Goal: Task Accomplishment & Management: Manage account settings

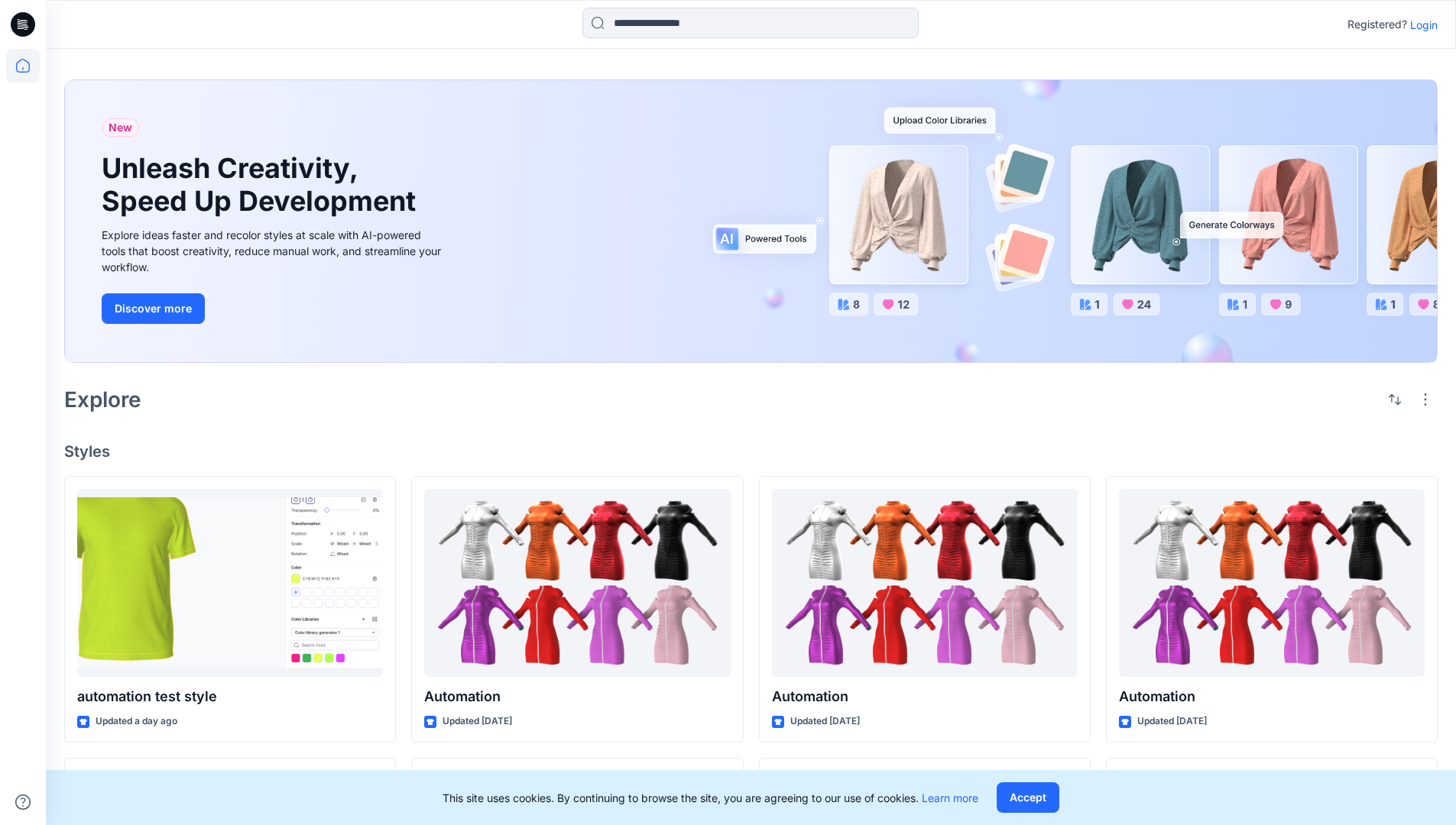
click at [1420, 24] on p "Login" at bounding box center [1424, 24] width 28 height 16
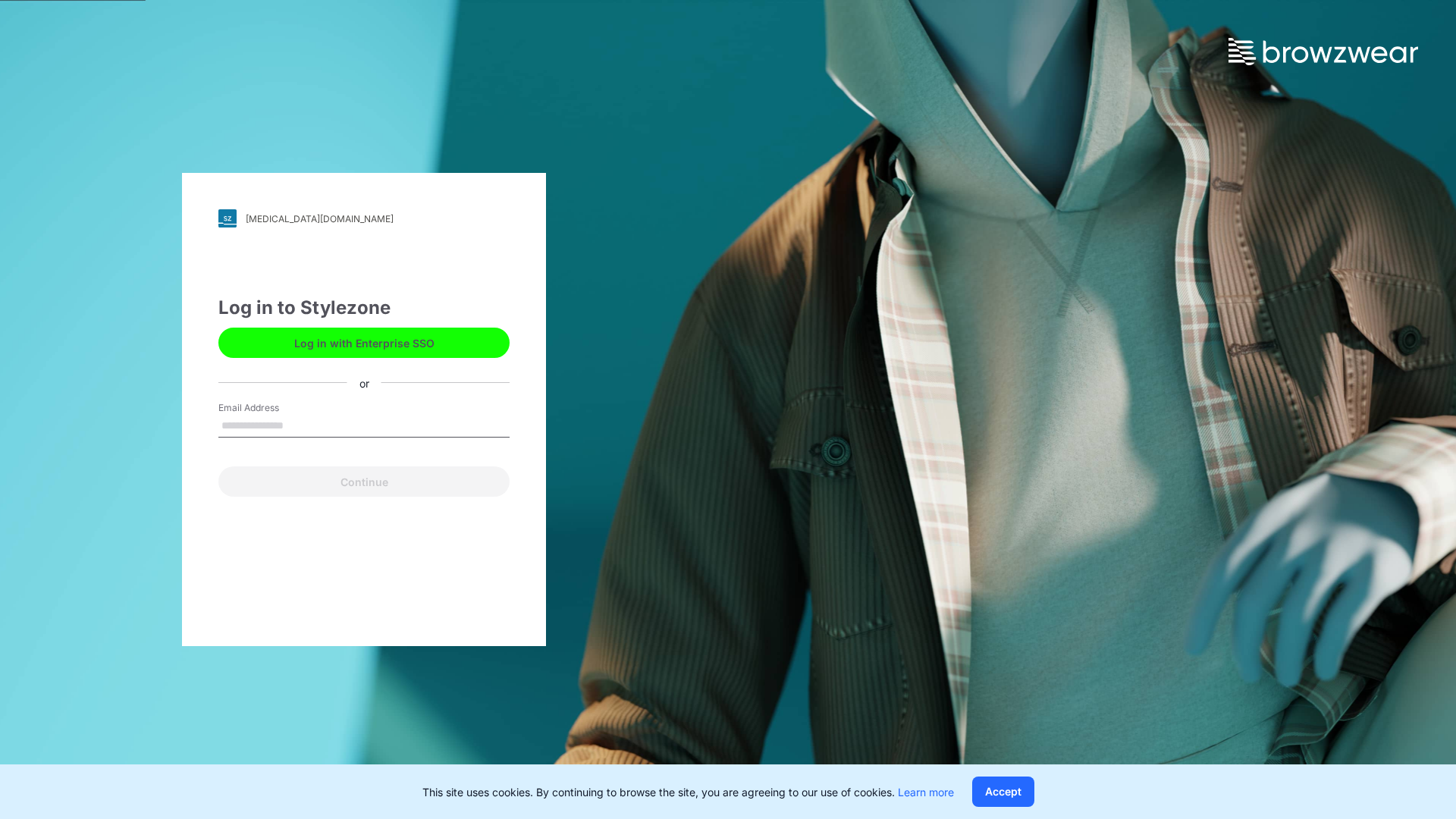
click at [300, 425] on input "Email Address" at bounding box center [364, 426] width 291 height 22
type input "**********"
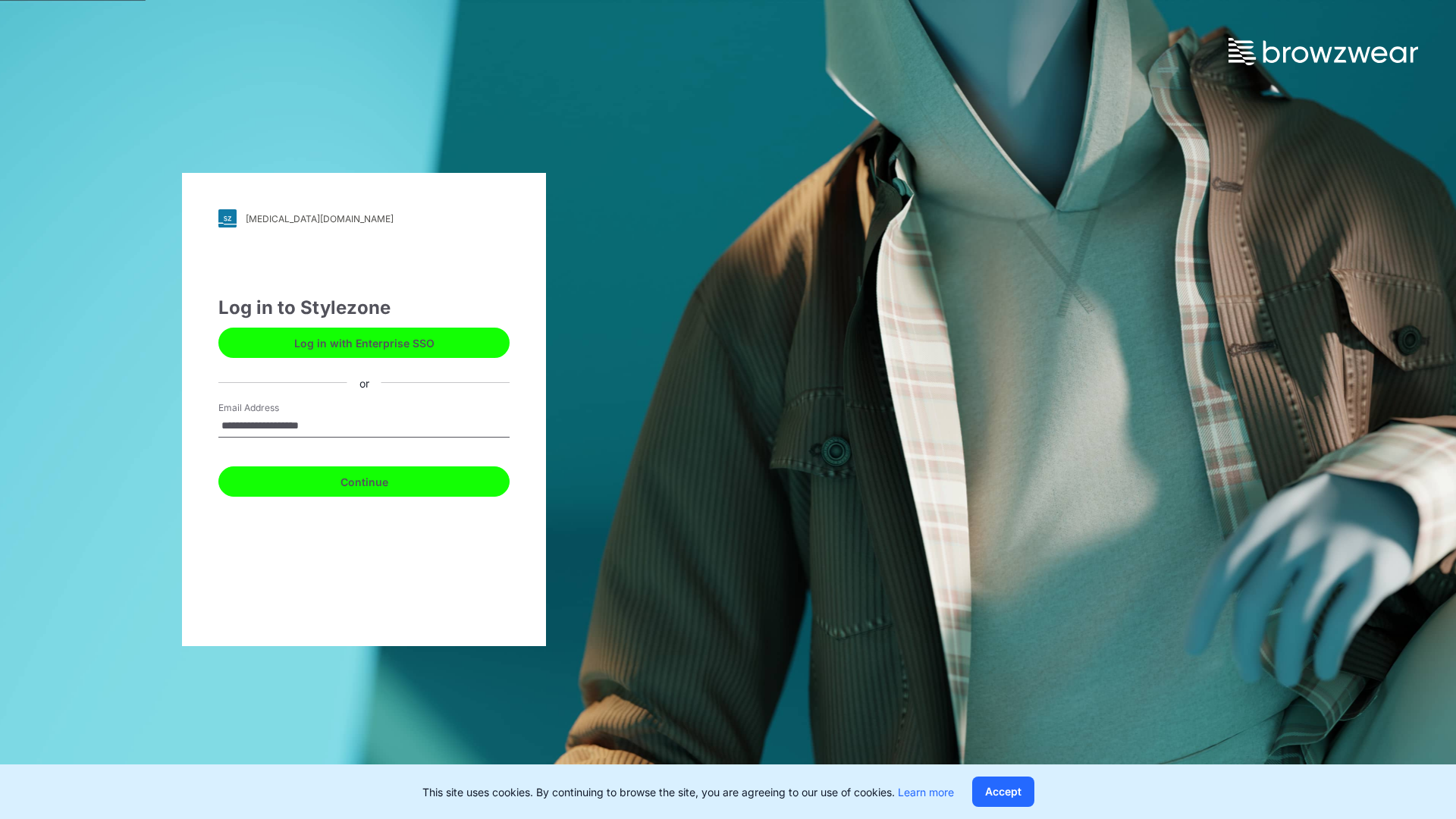
click at [381, 480] on button "Continue" at bounding box center [364, 481] width 291 height 30
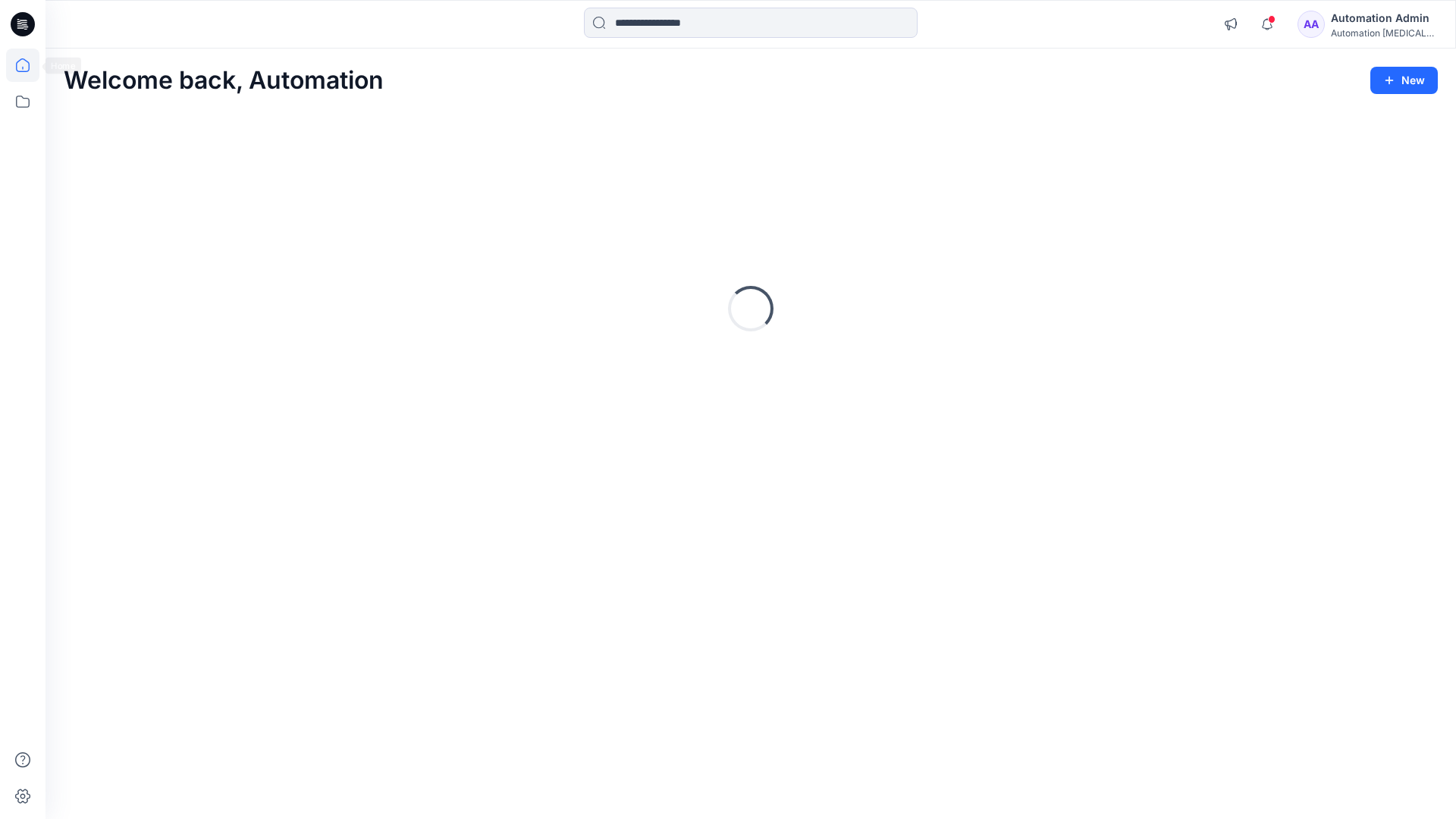
click at [28, 65] on icon at bounding box center [22, 65] width 14 height 14
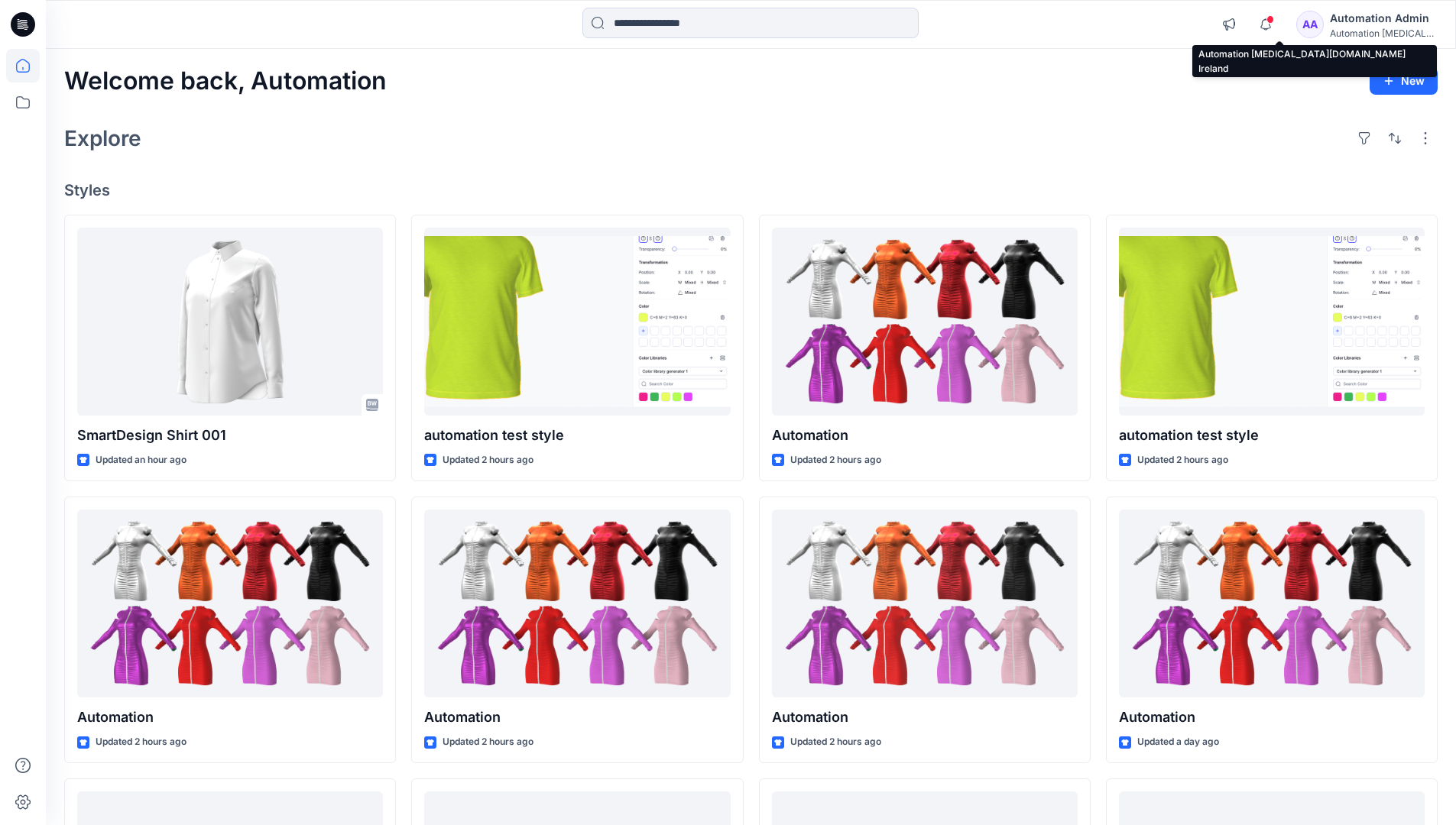
click at [1361, 29] on div "Automation testim..." at bounding box center [1382, 33] width 107 height 11
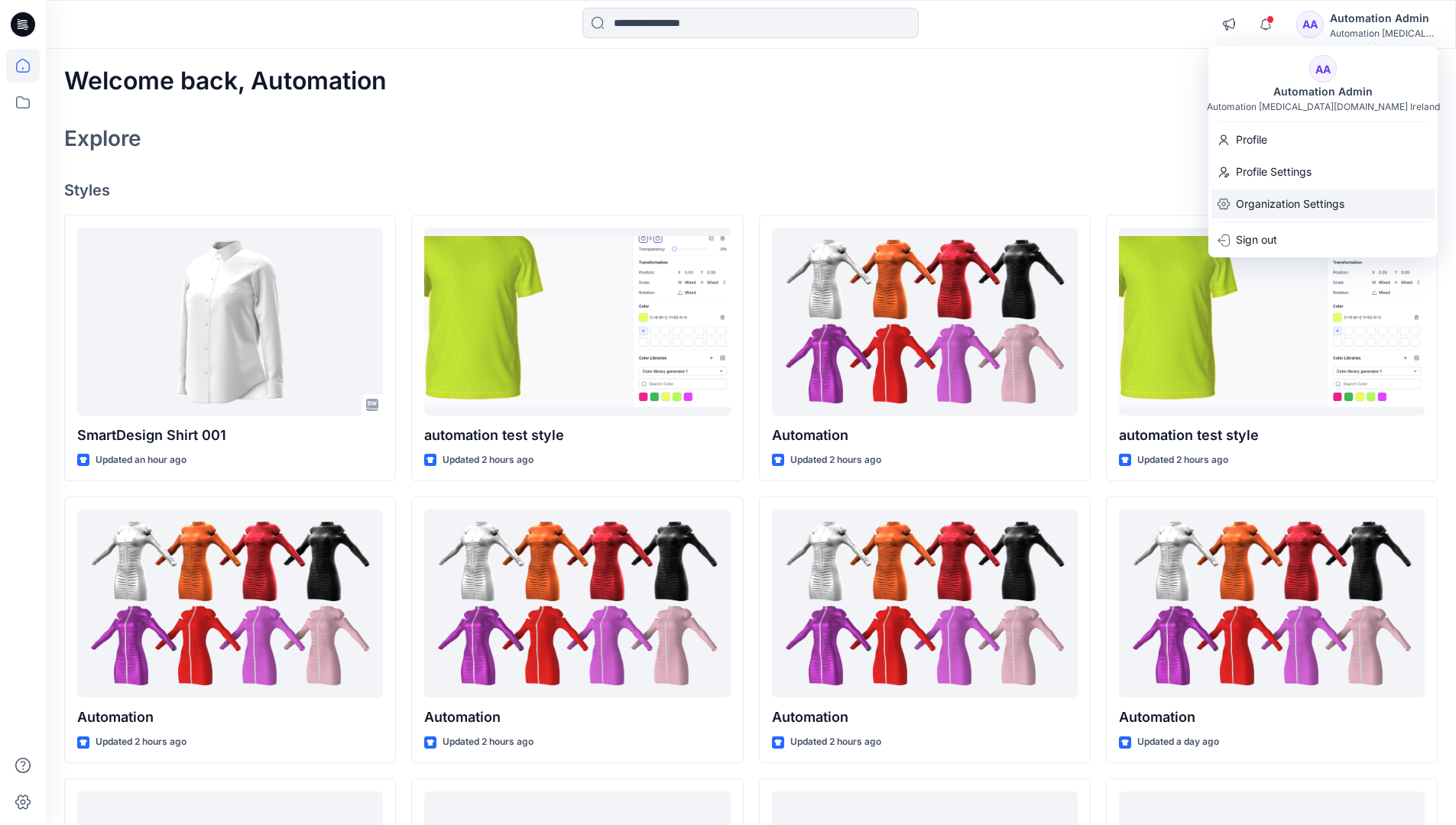
click at [1286, 207] on p "Organization Settings" at bounding box center [1289, 203] width 108 height 29
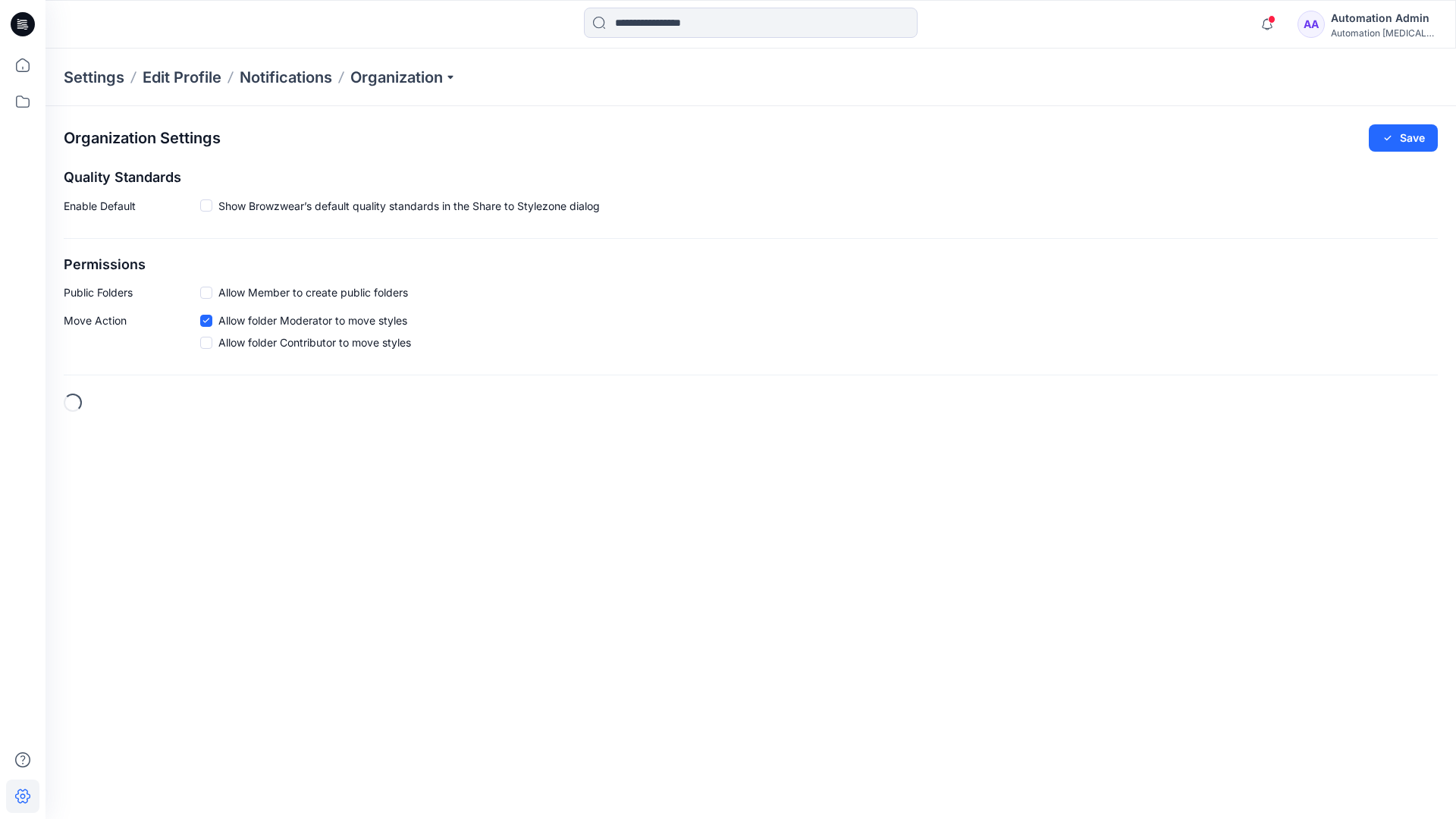
click at [208, 292] on span at bounding box center [206, 293] width 12 height 12
click at [1412, 133] on button "Save" at bounding box center [1403, 138] width 69 height 28
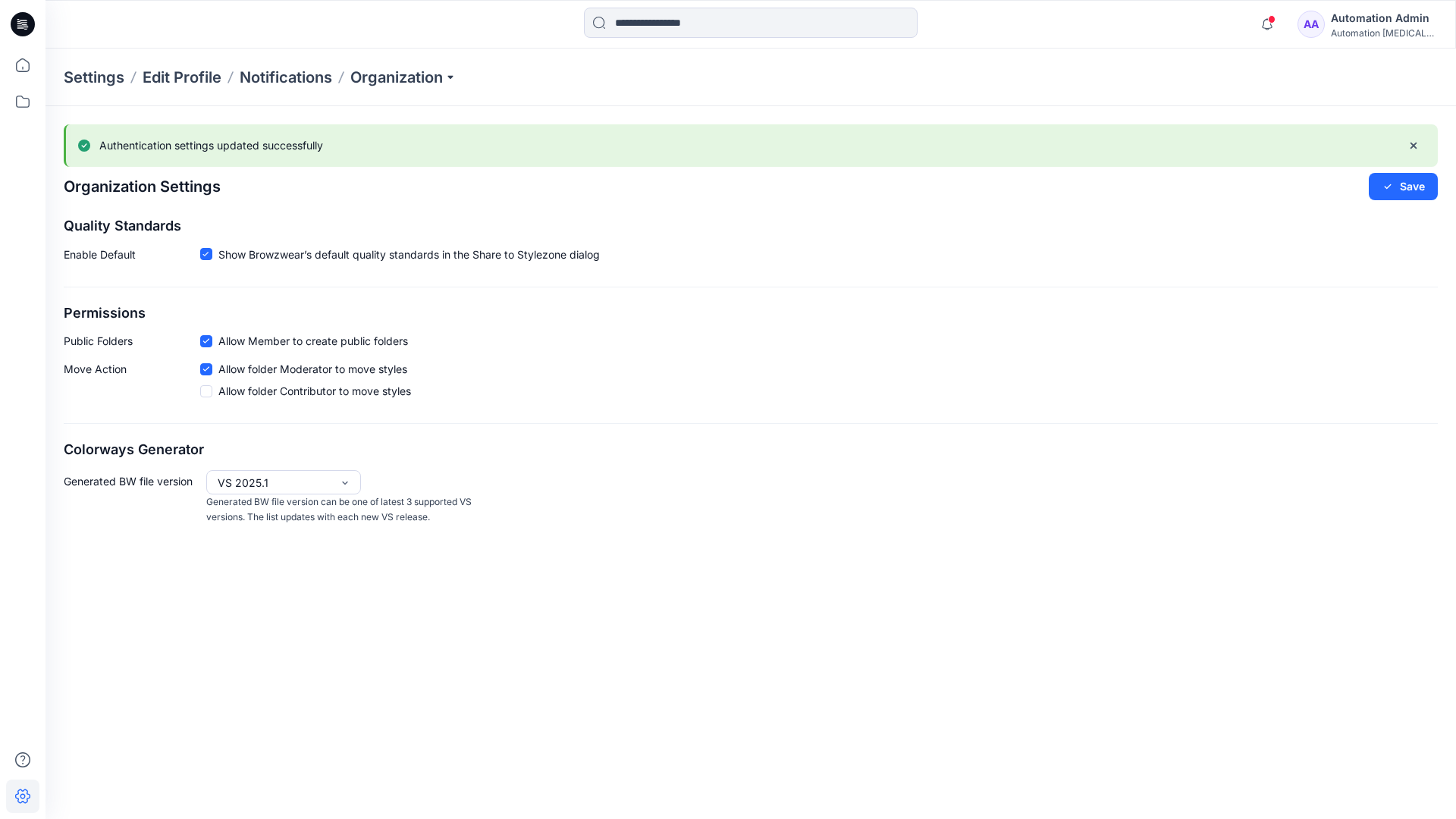
click at [1383, 33] on div "Automation testim..." at bounding box center [1384, 33] width 106 height 11
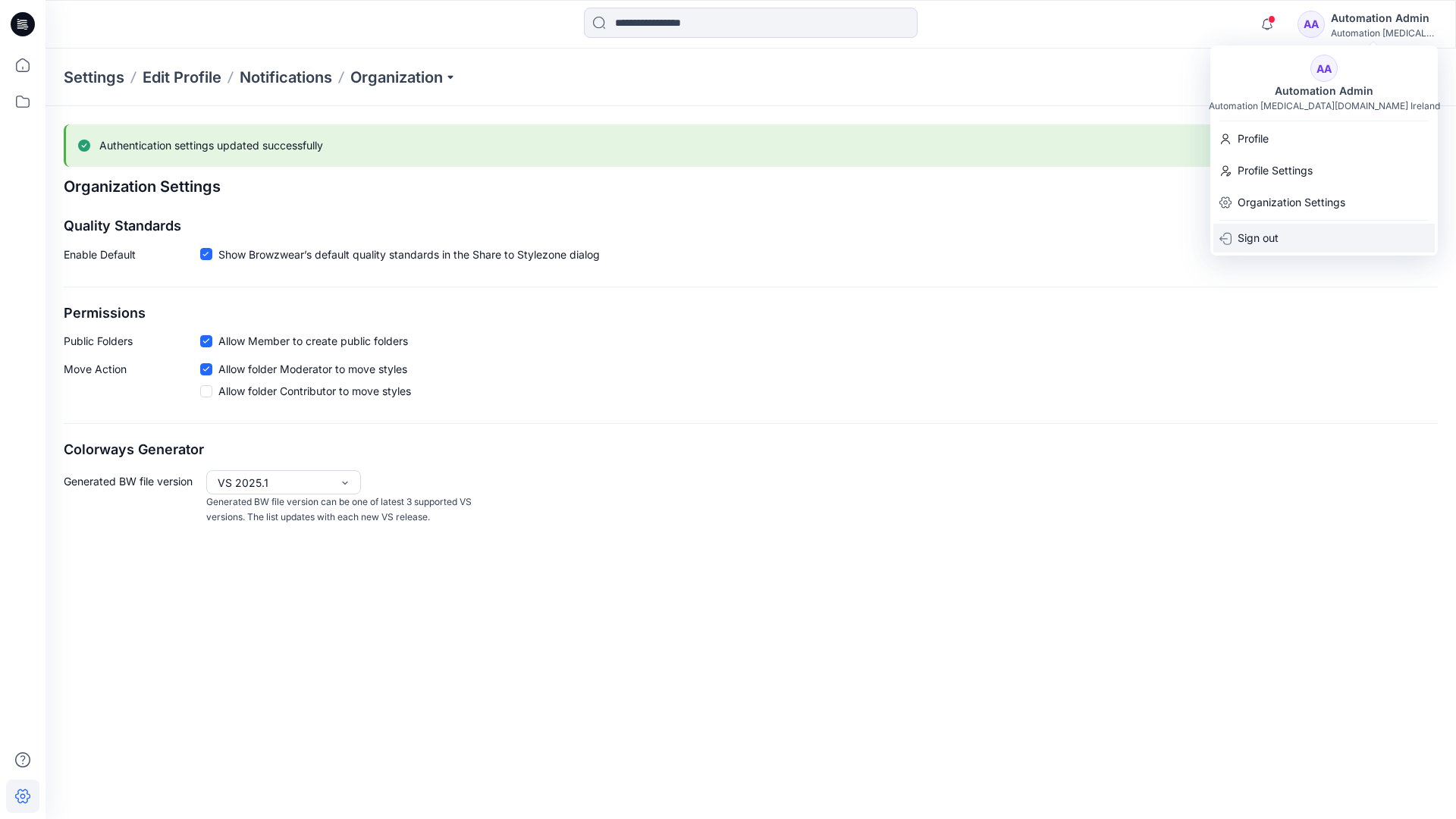
click at [1284, 235] on div "Sign out" at bounding box center [1323, 238] width 221 height 28
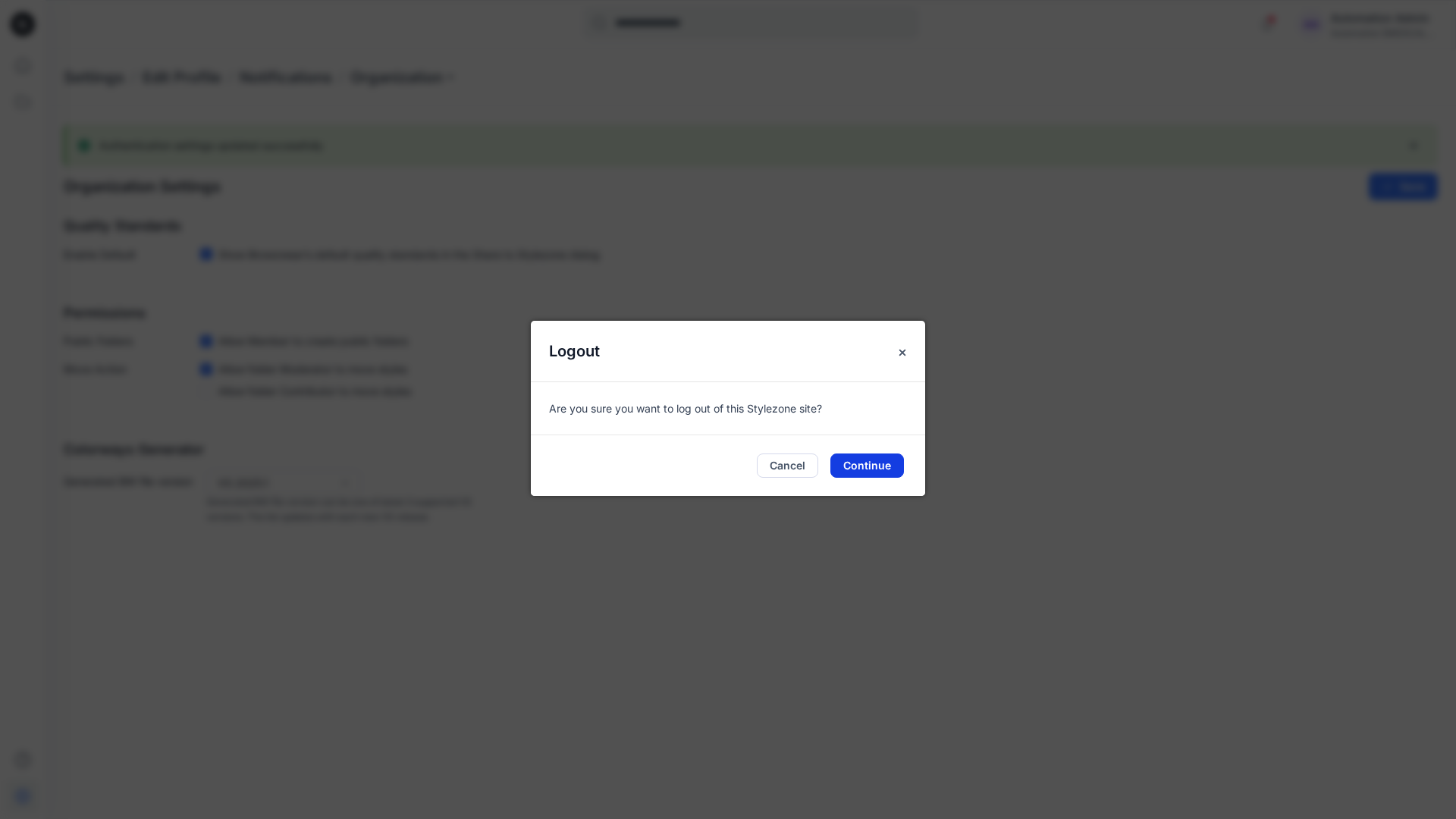
click at [879, 460] on button "Continue" at bounding box center [866, 466] width 73 height 24
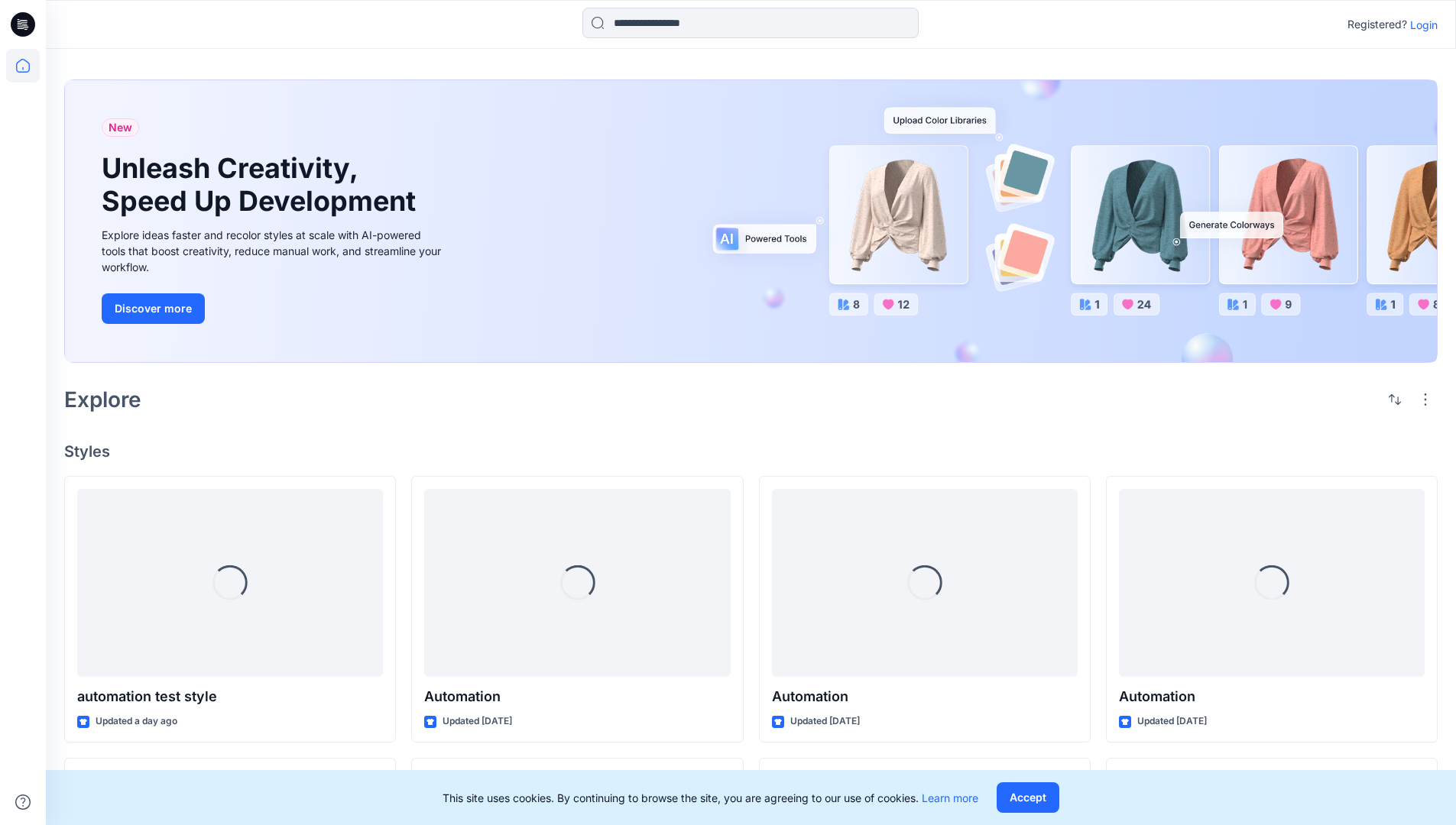
click at [1427, 25] on p "Login" at bounding box center [1424, 24] width 28 height 16
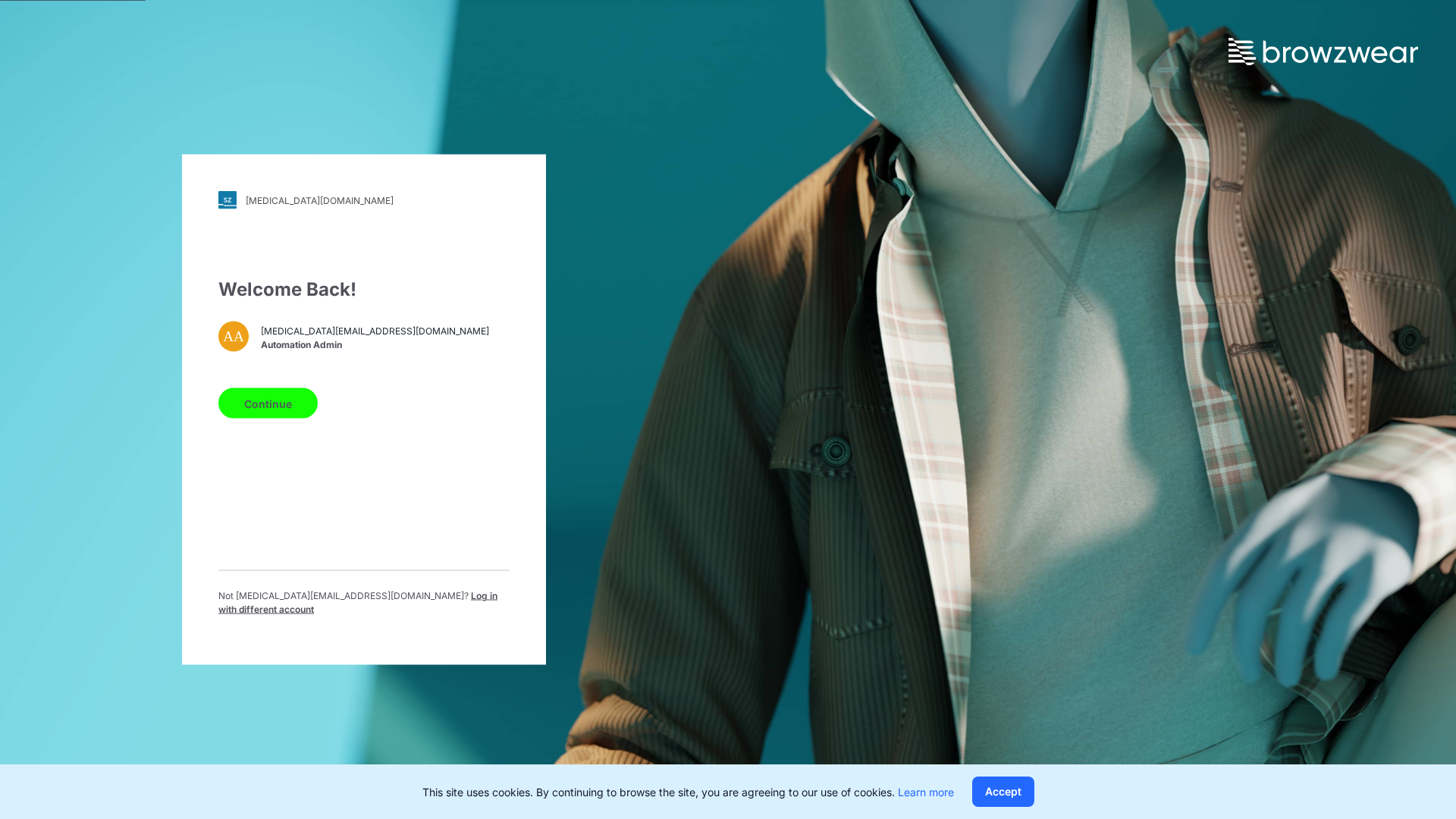
click at [387, 601] on span "Log in with different account" at bounding box center [358, 602] width 279 height 25
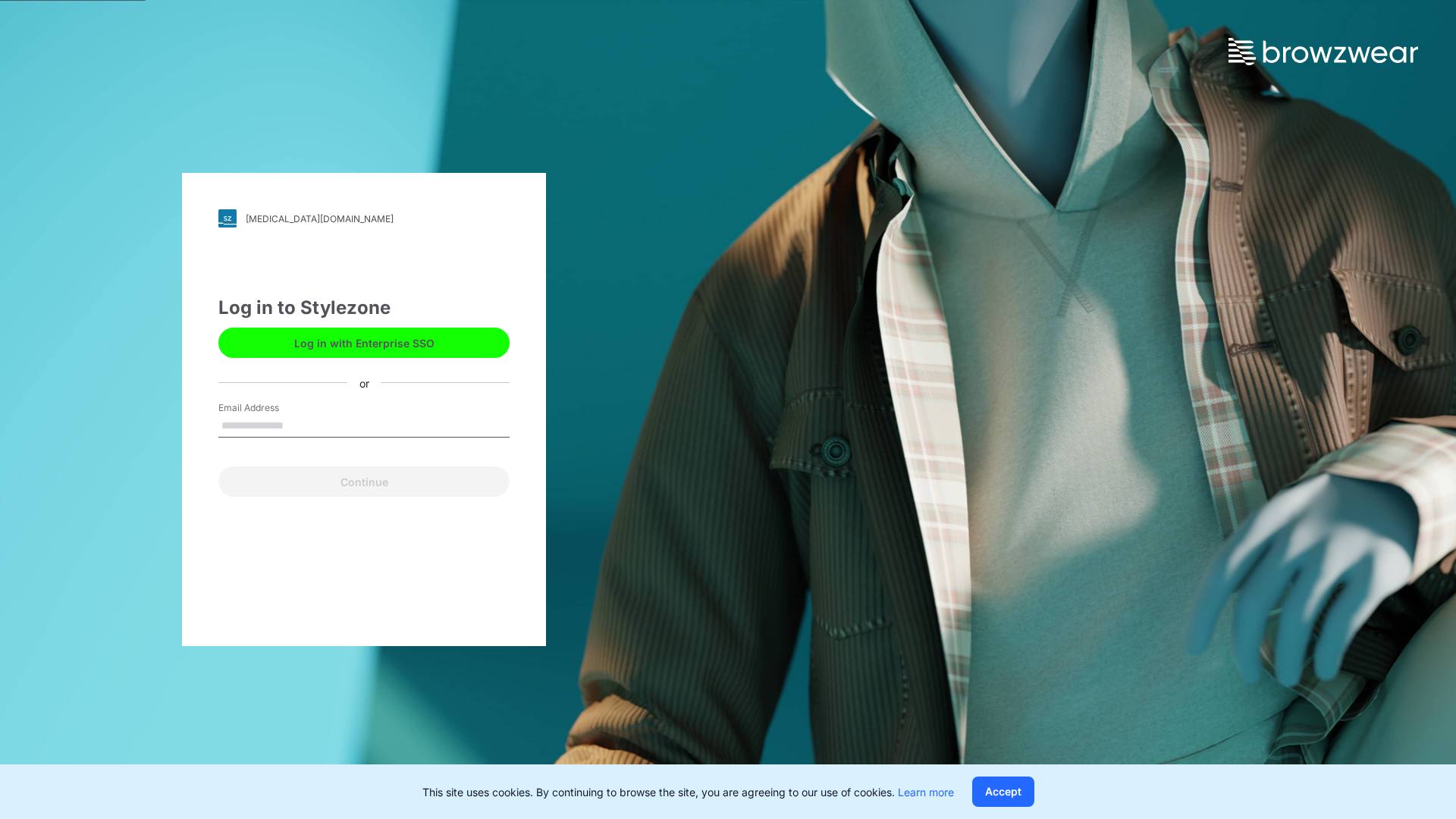
click at [323, 428] on input "Email Address" at bounding box center [364, 426] width 291 height 22
type input "**********"
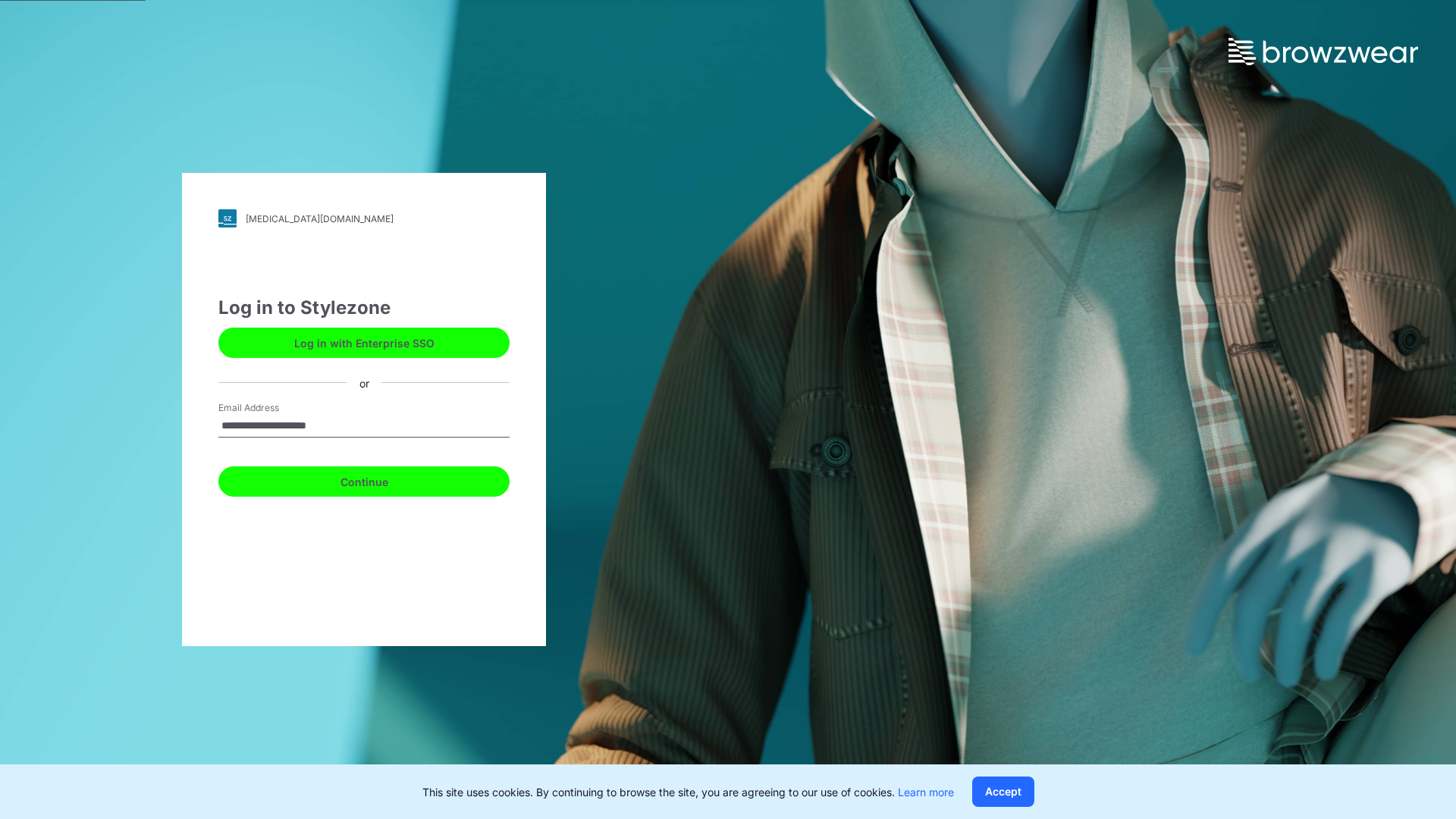
click at [368, 481] on button "Continue" at bounding box center [364, 481] width 291 height 30
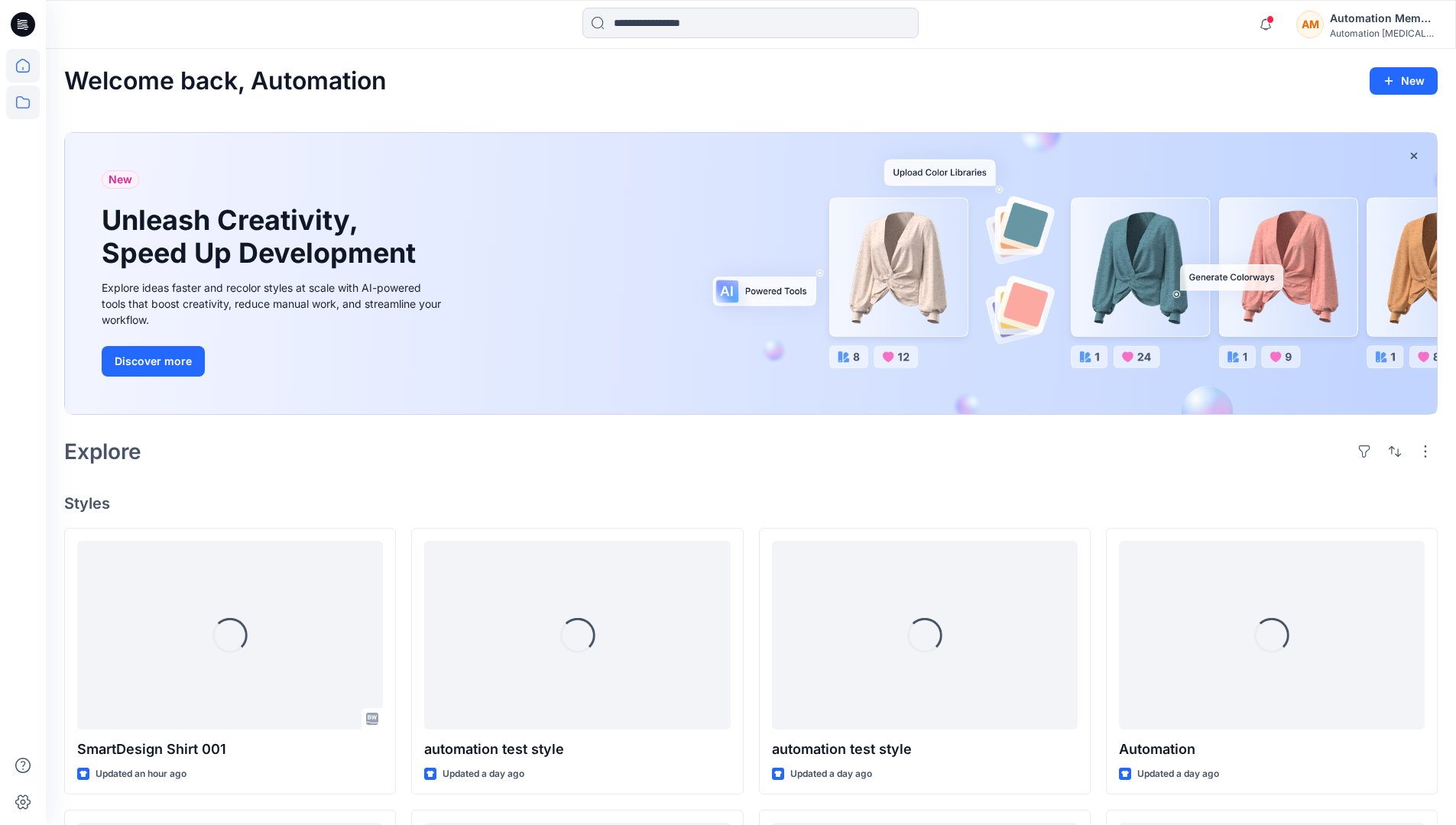
click at [25, 99] on icon at bounding box center [23, 102] width 14 height 12
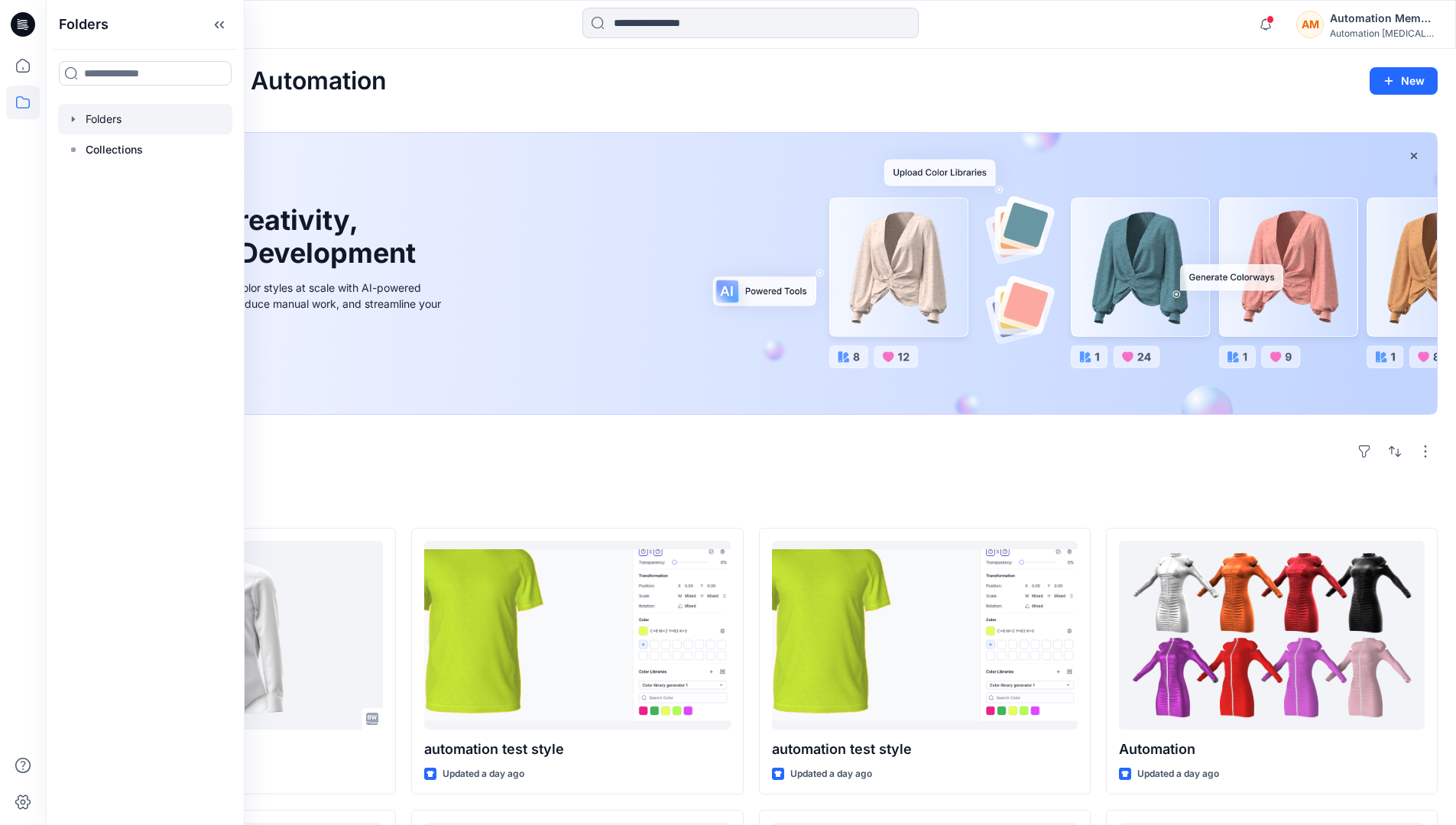
click at [108, 121] on div at bounding box center [145, 119] width 174 height 30
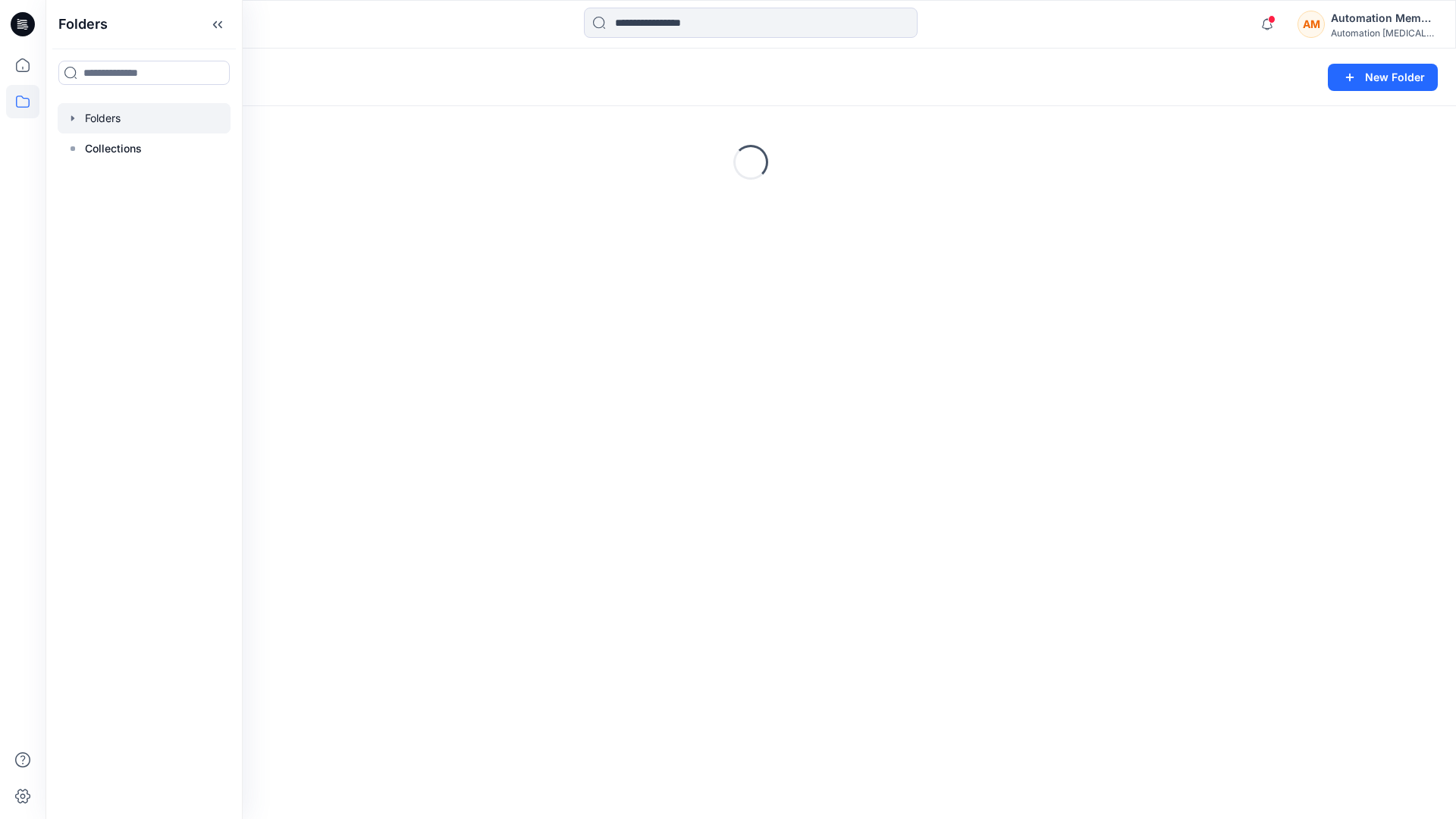
click at [765, 493] on div "Folders New Folder Loading..." at bounding box center [751, 433] width 1410 height 771
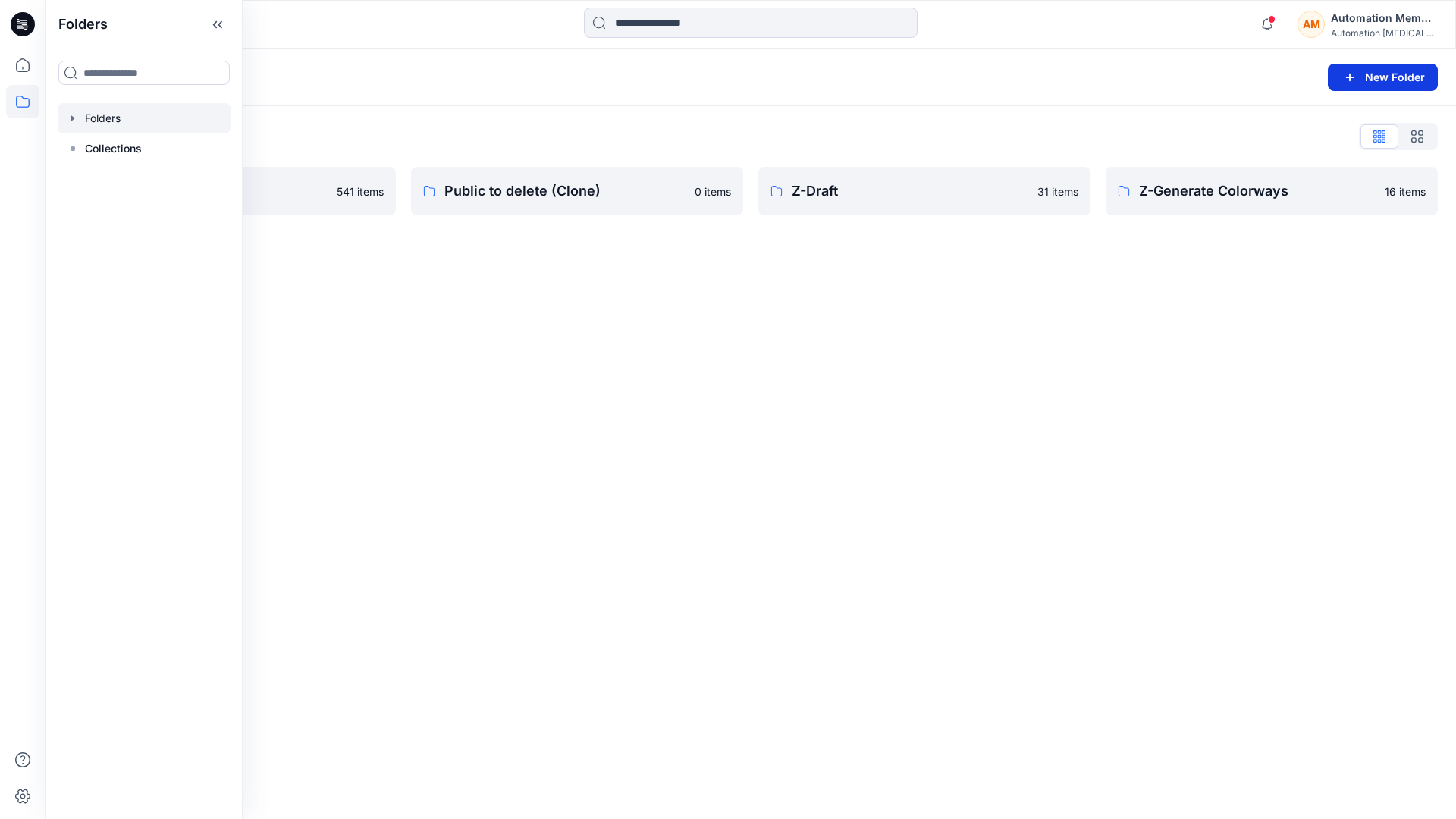
click at [1383, 74] on button "New Folder" at bounding box center [1383, 78] width 110 height 28
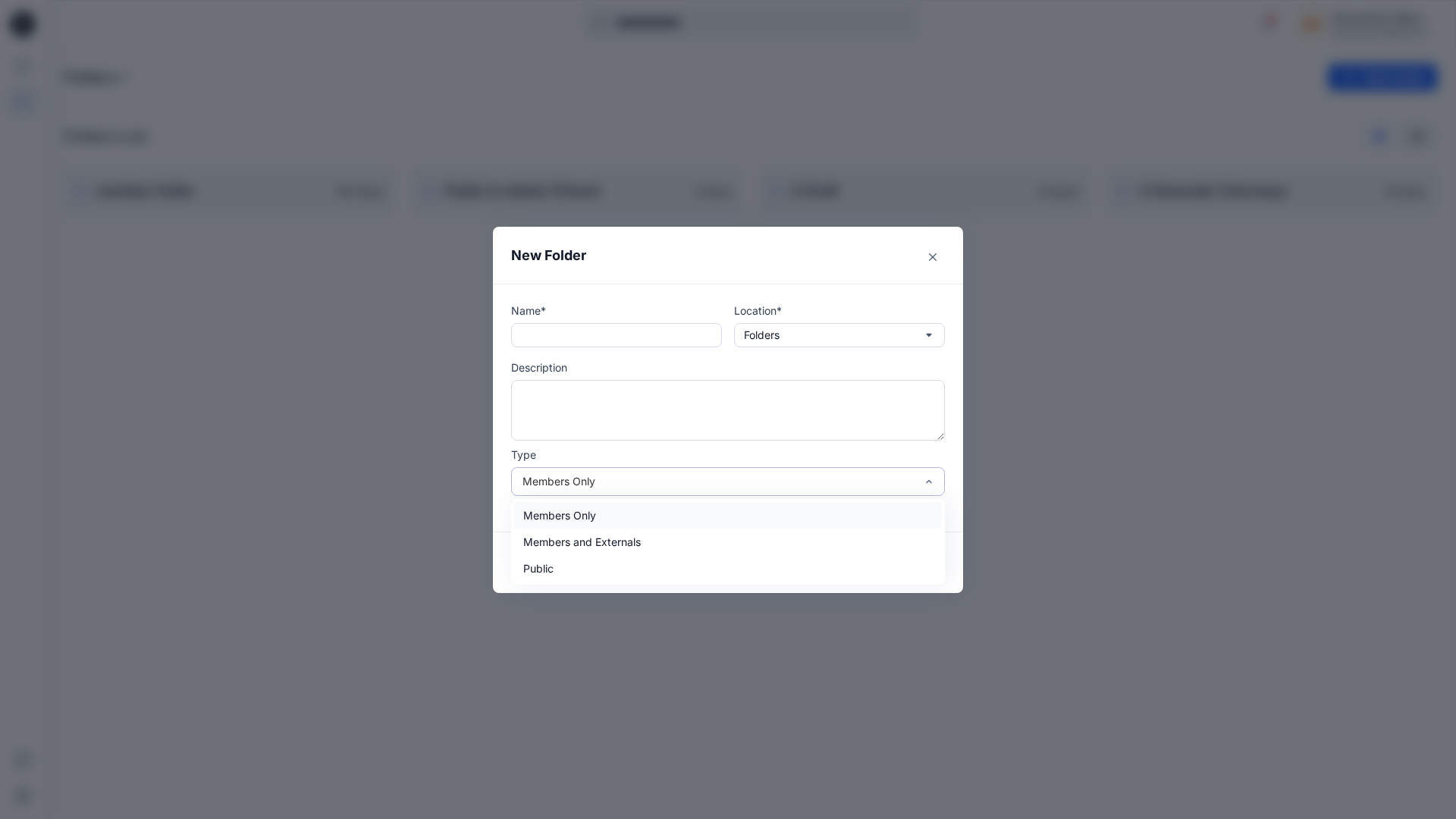
click at [829, 478] on div "Members Only" at bounding box center [719, 481] width 393 height 16
click at [537, 564] on div "Public" at bounding box center [728, 568] width 428 height 27
click at [585, 335] on input "text" at bounding box center [616, 335] width 211 height 24
type input "**********"
click at [897, 562] on button "Create" at bounding box center [909, 562] width 72 height 24
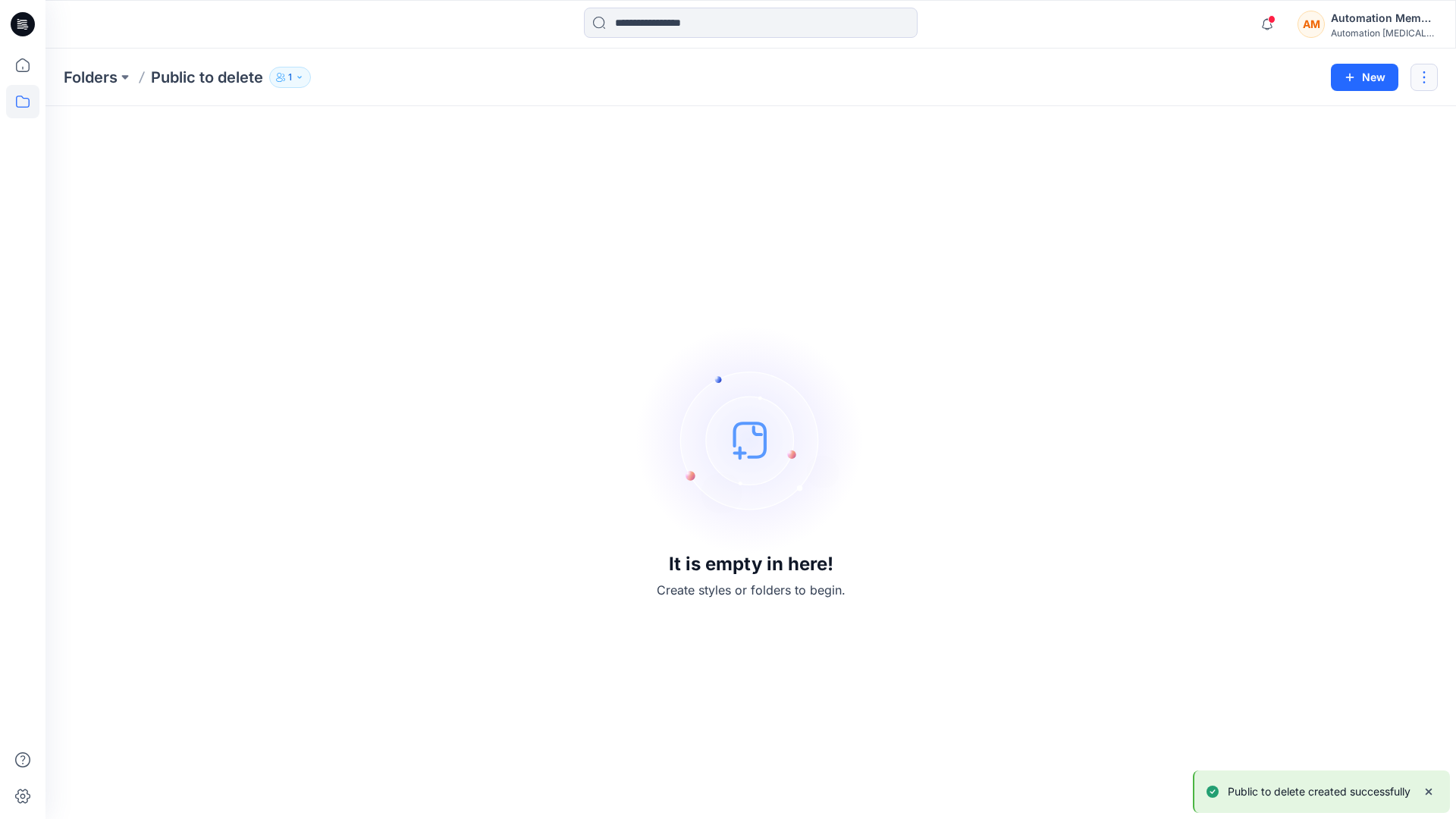
click at [1425, 75] on button "button" at bounding box center [1424, 78] width 28 height 28
click at [1342, 200] on p "Delete Folder" at bounding box center [1341, 205] width 87 height 16
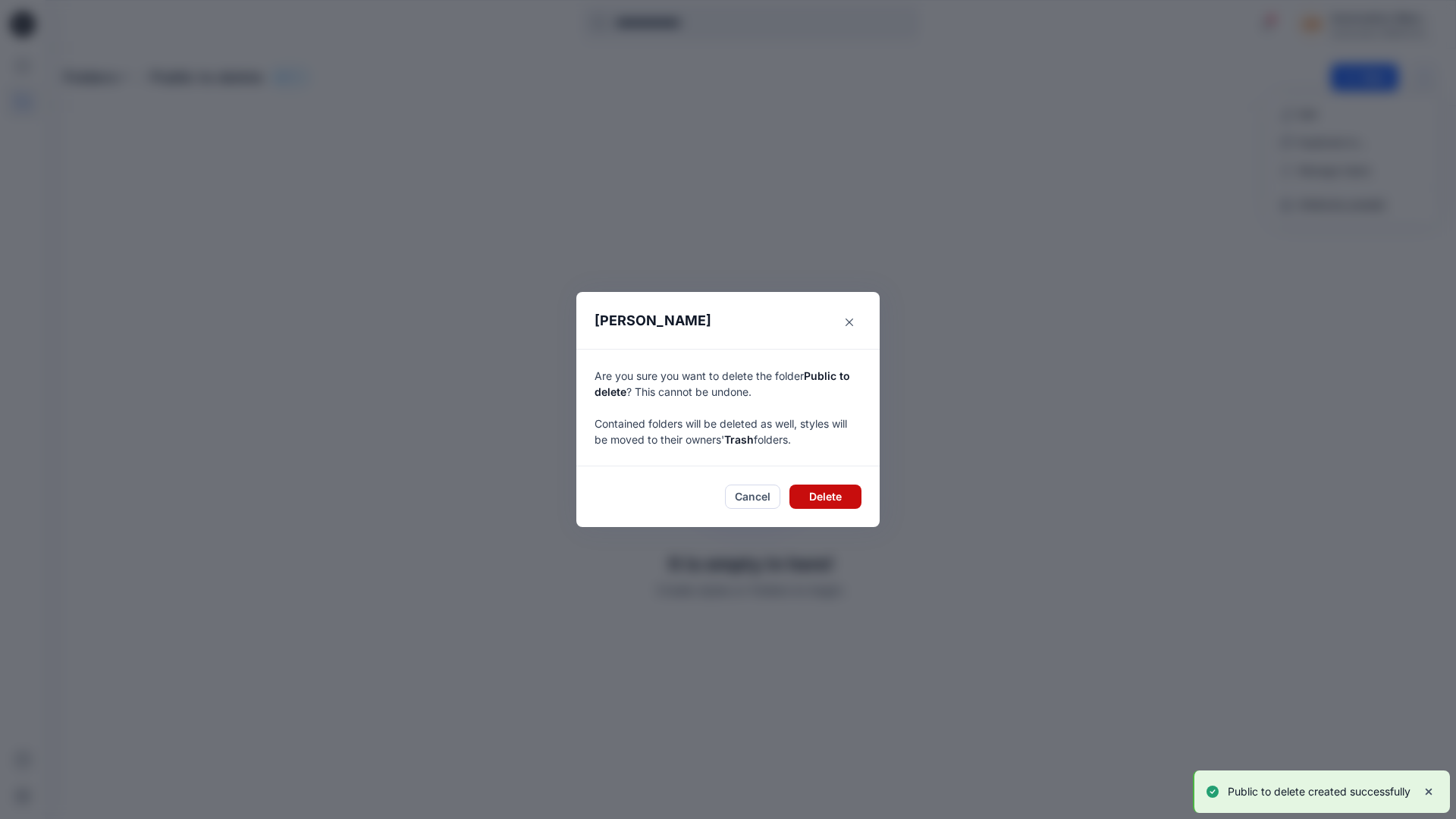
click at [832, 493] on button "Delete" at bounding box center [826, 497] width 72 height 24
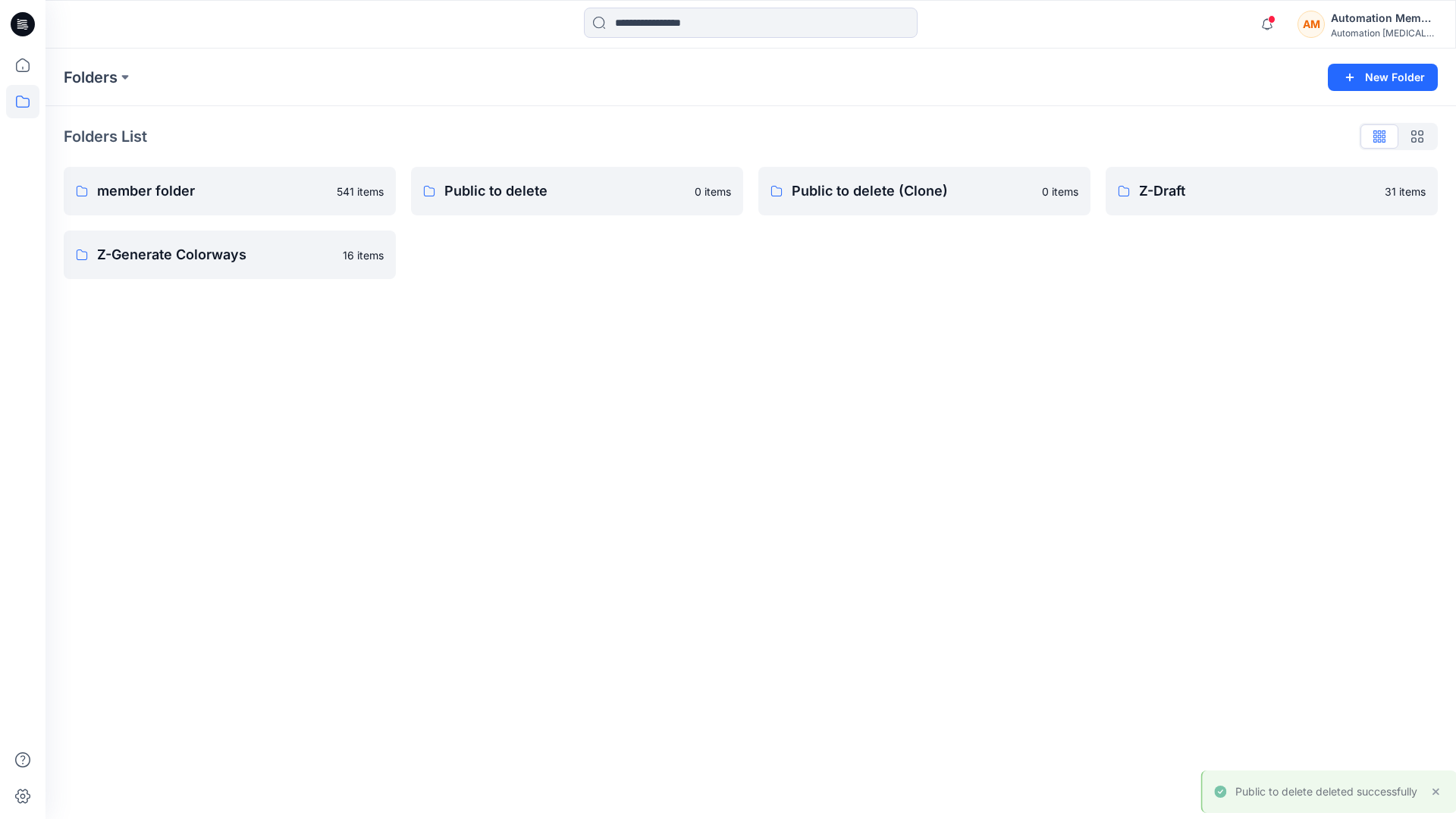
click at [1345, 22] on div "Automation Member" at bounding box center [1384, 18] width 106 height 18
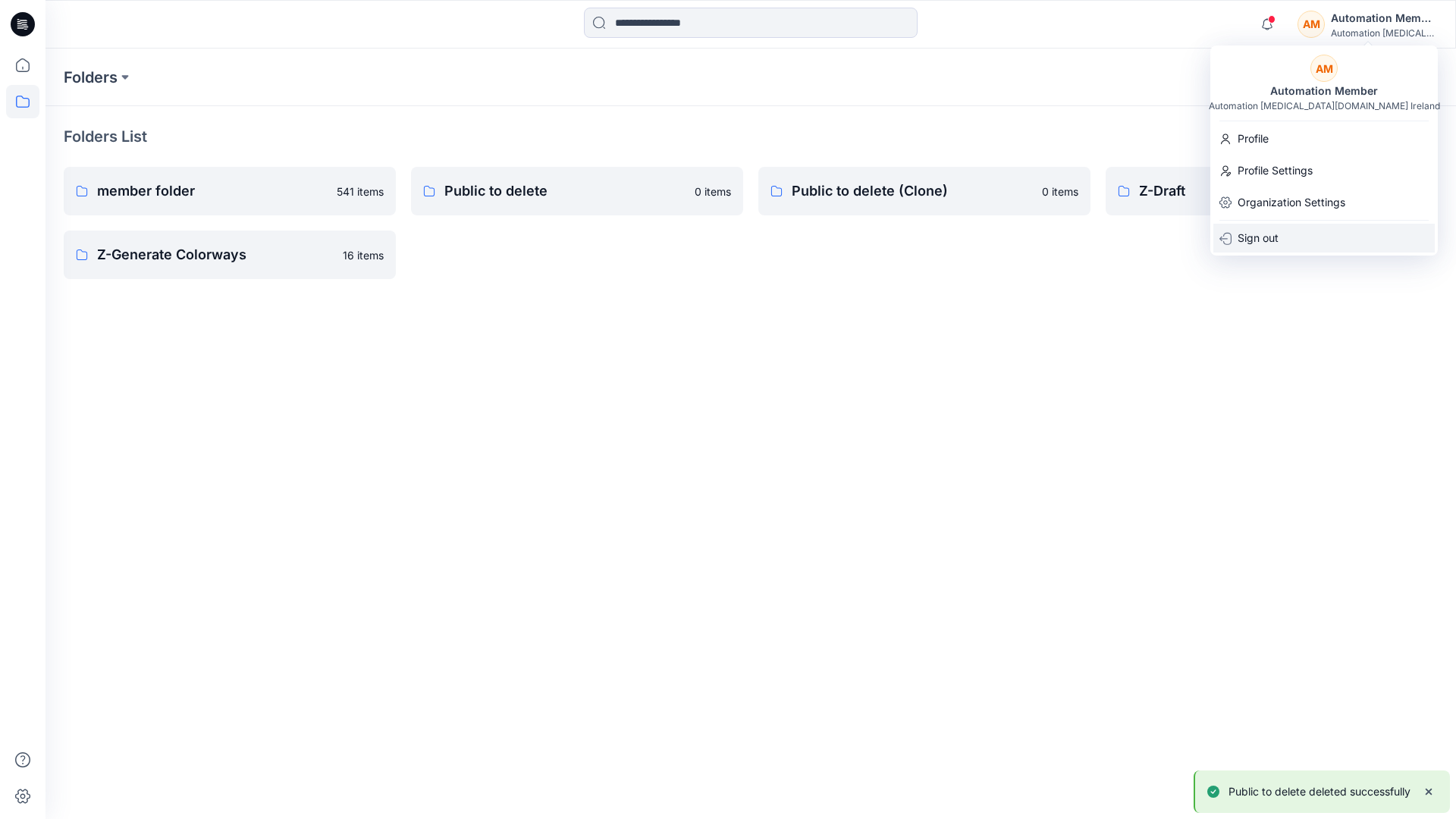
click at [1273, 230] on p "Sign out" at bounding box center [1258, 238] width 41 height 28
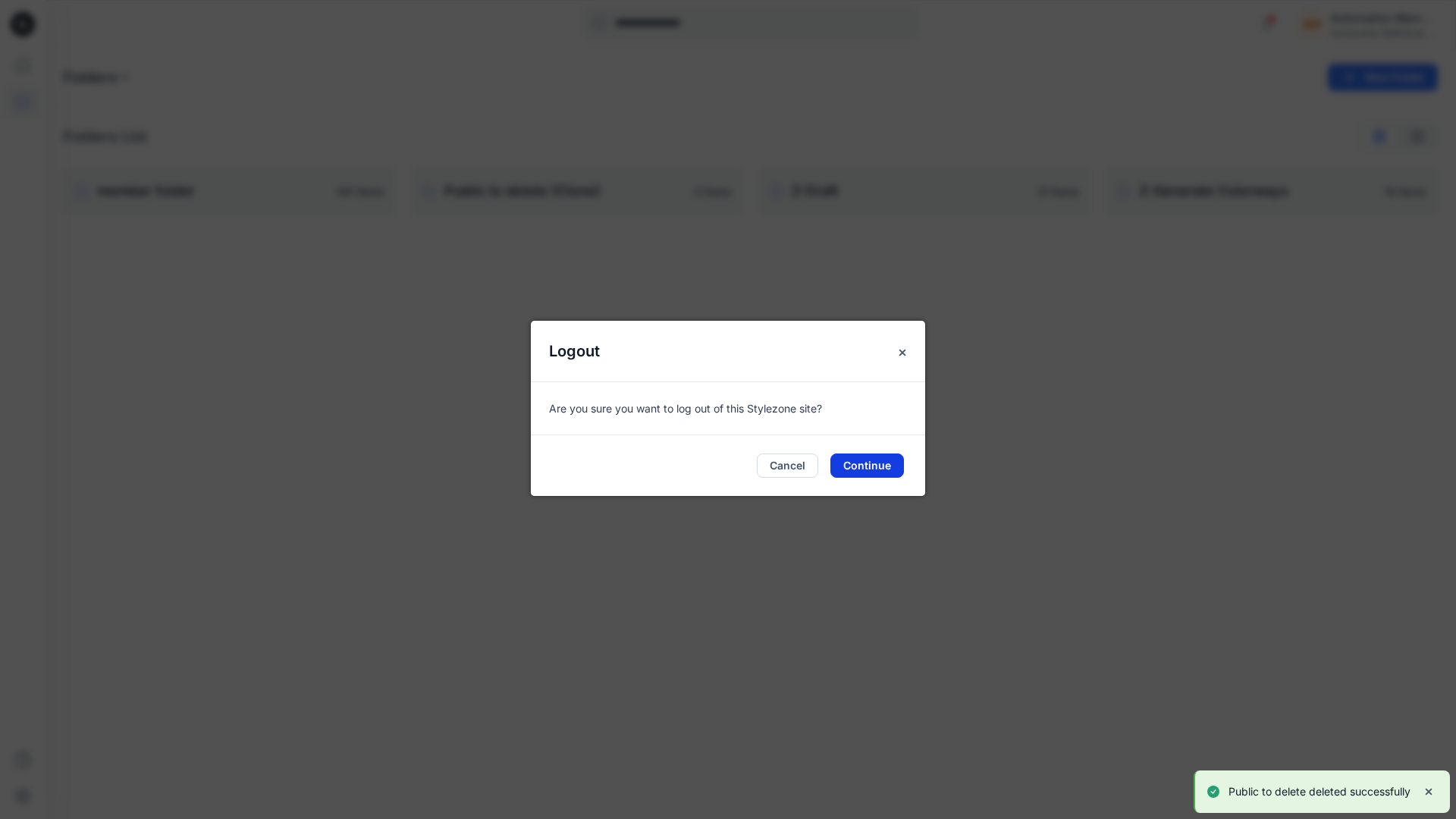
click at [880, 464] on button "Continue" at bounding box center [866, 466] width 73 height 24
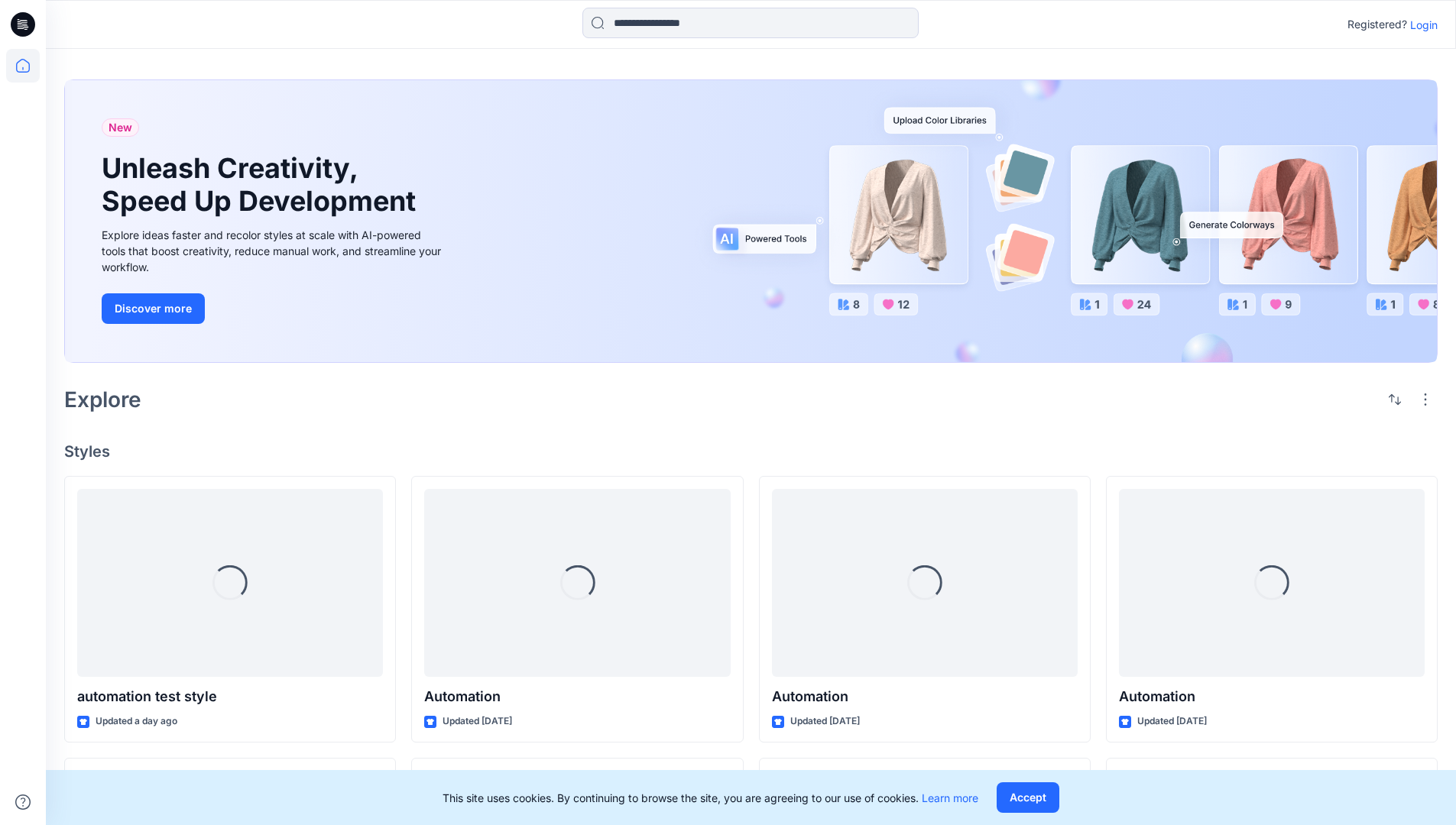
click at [1425, 26] on p "Login" at bounding box center [1424, 24] width 28 height 16
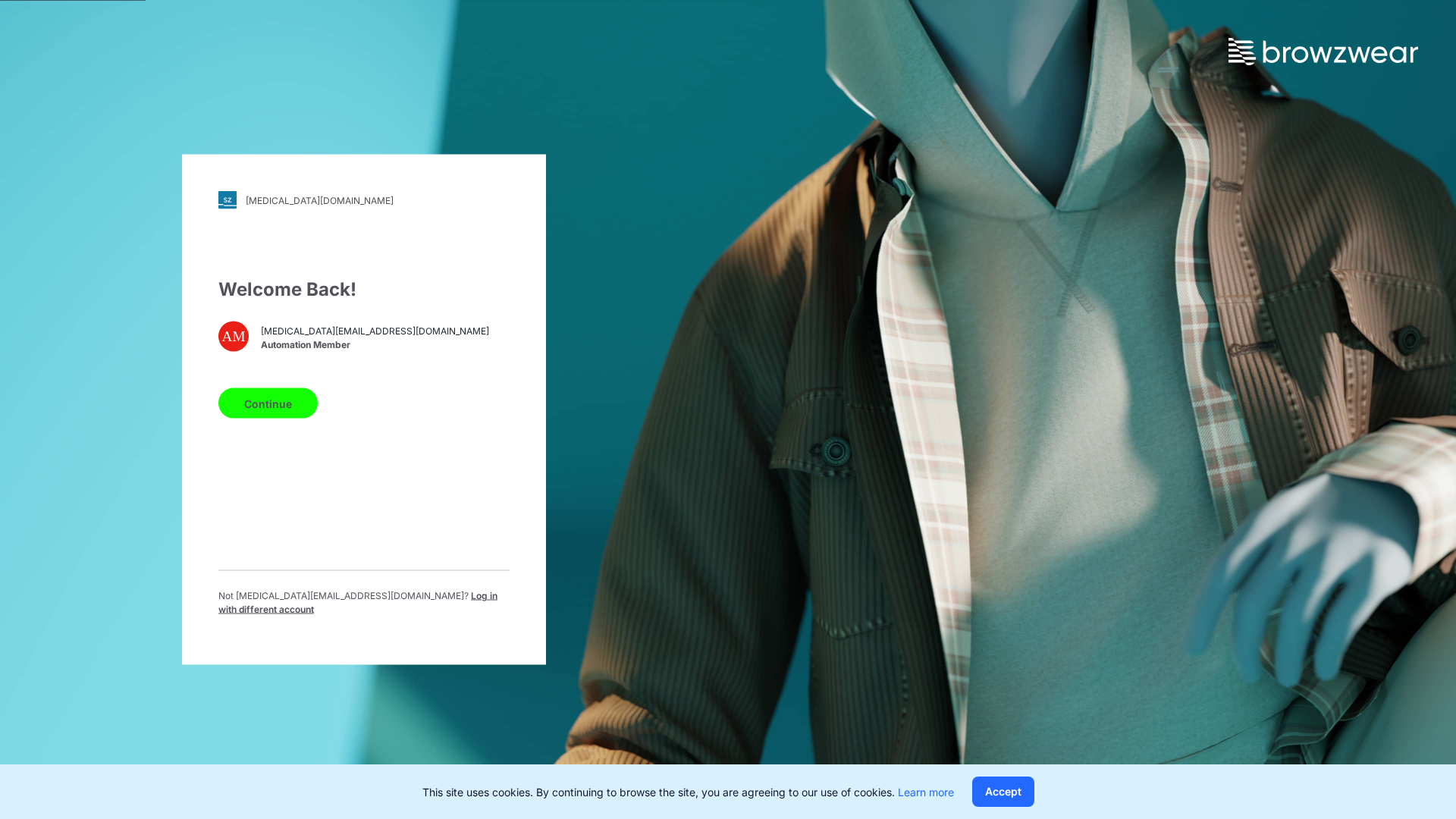
click at [450, 603] on span "Log in with different account" at bounding box center [358, 602] width 279 height 25
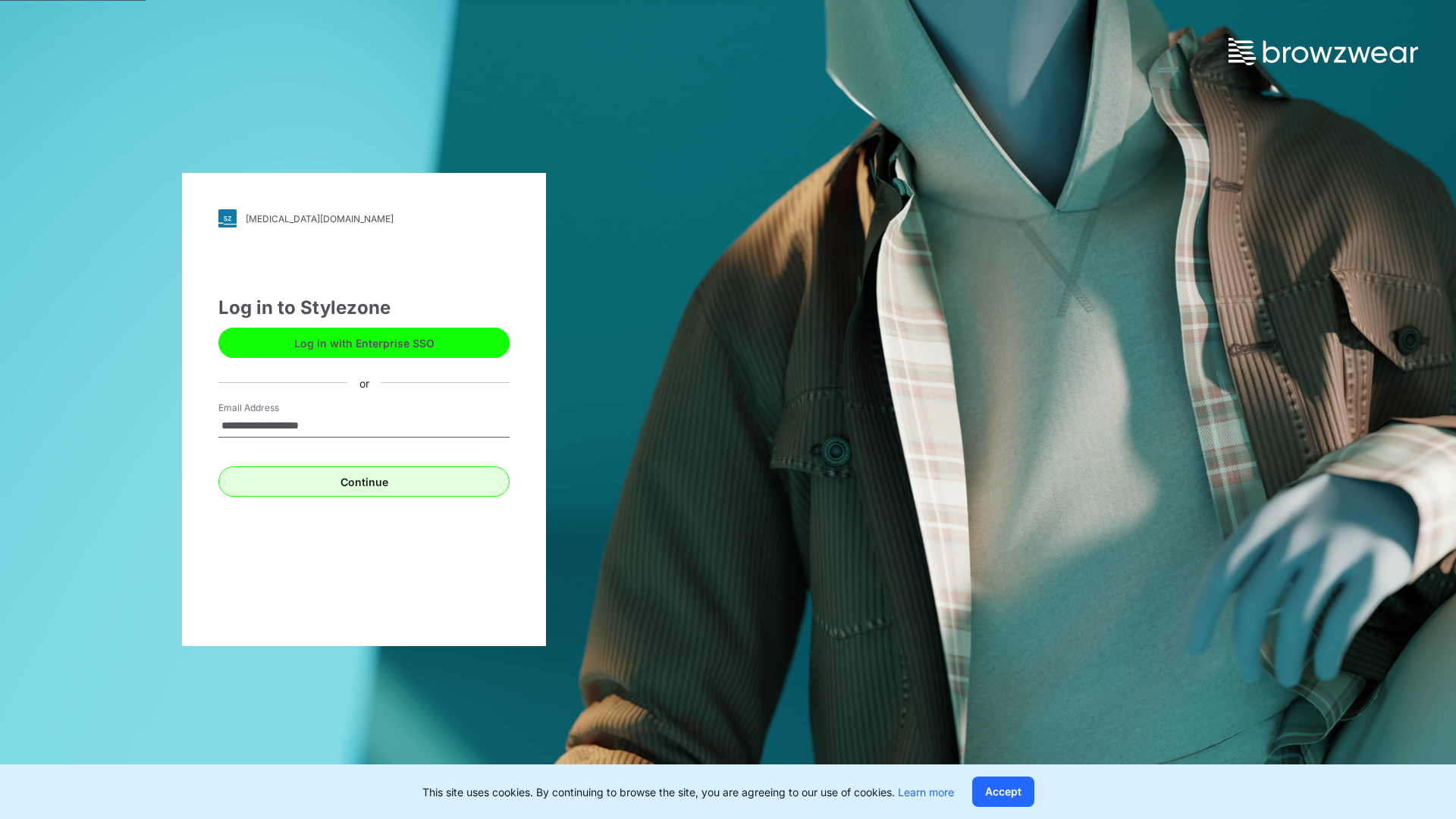
type input "**********"
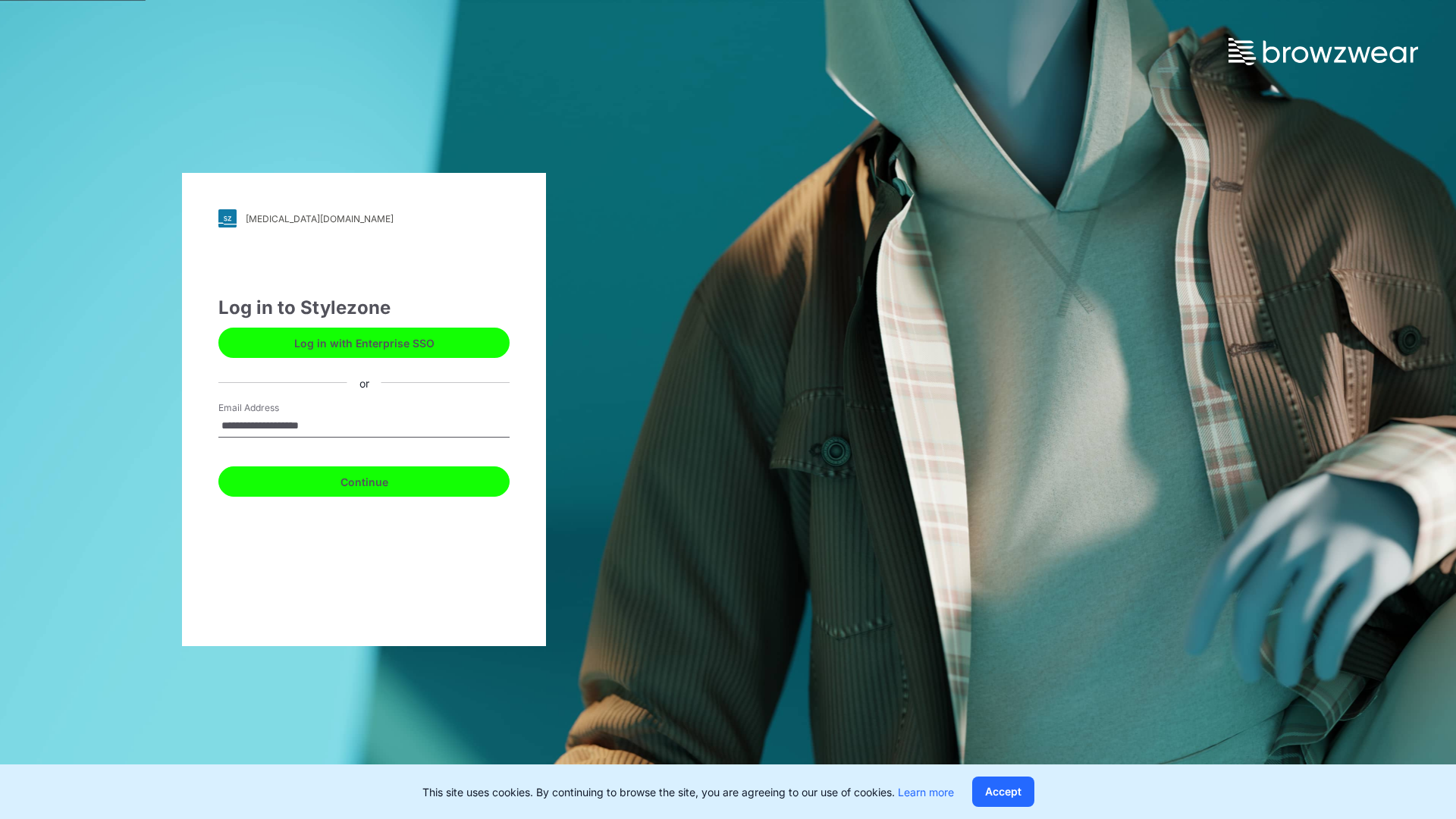
click at [356, 478] on button "Continue" at bounding box center [364, 481] width 291 height 30
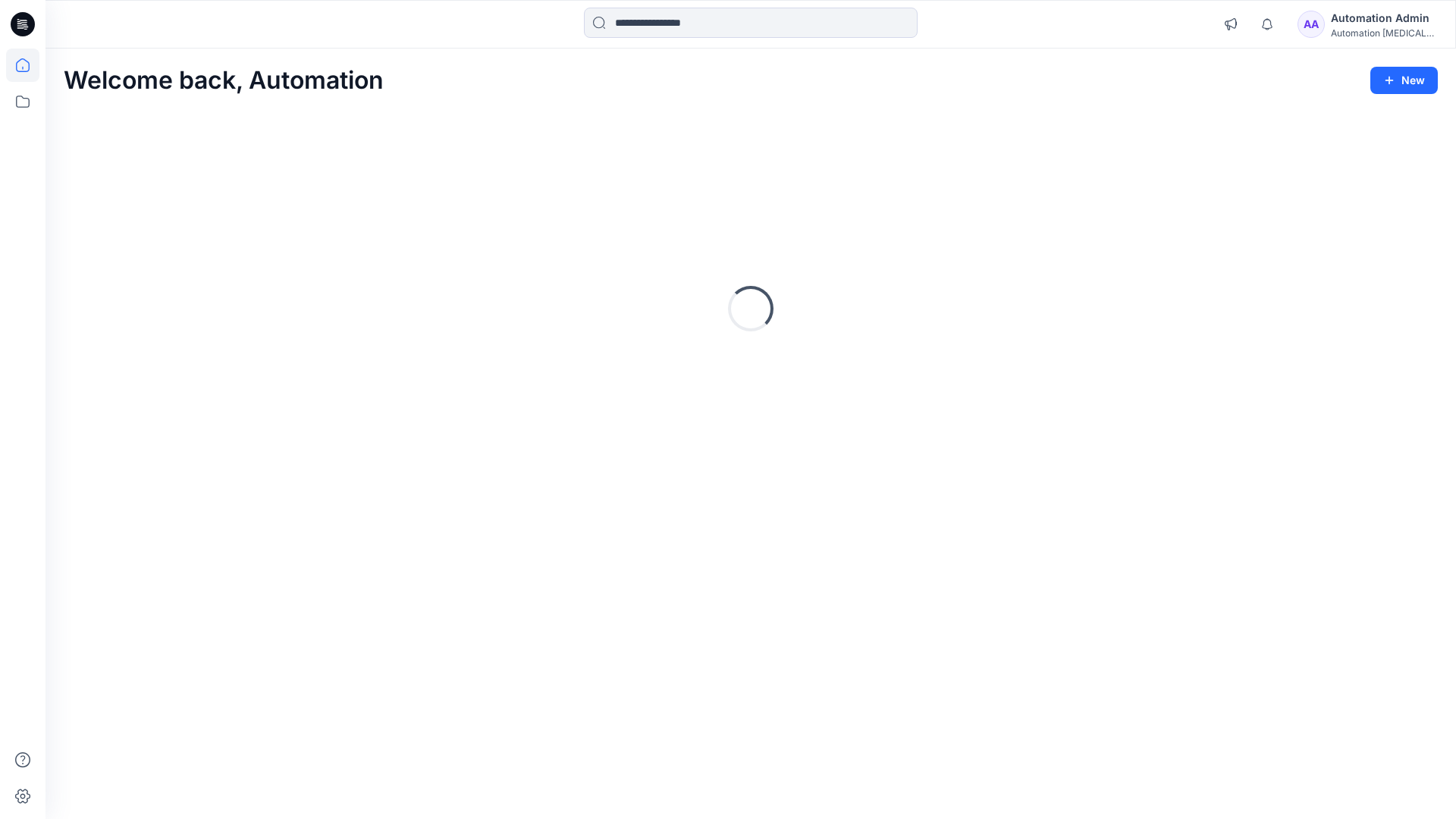
click at [1381, 32] on div "Automation [MEDICAL_DATA]..." at bounding box center [1384, 33] width 106 height 11
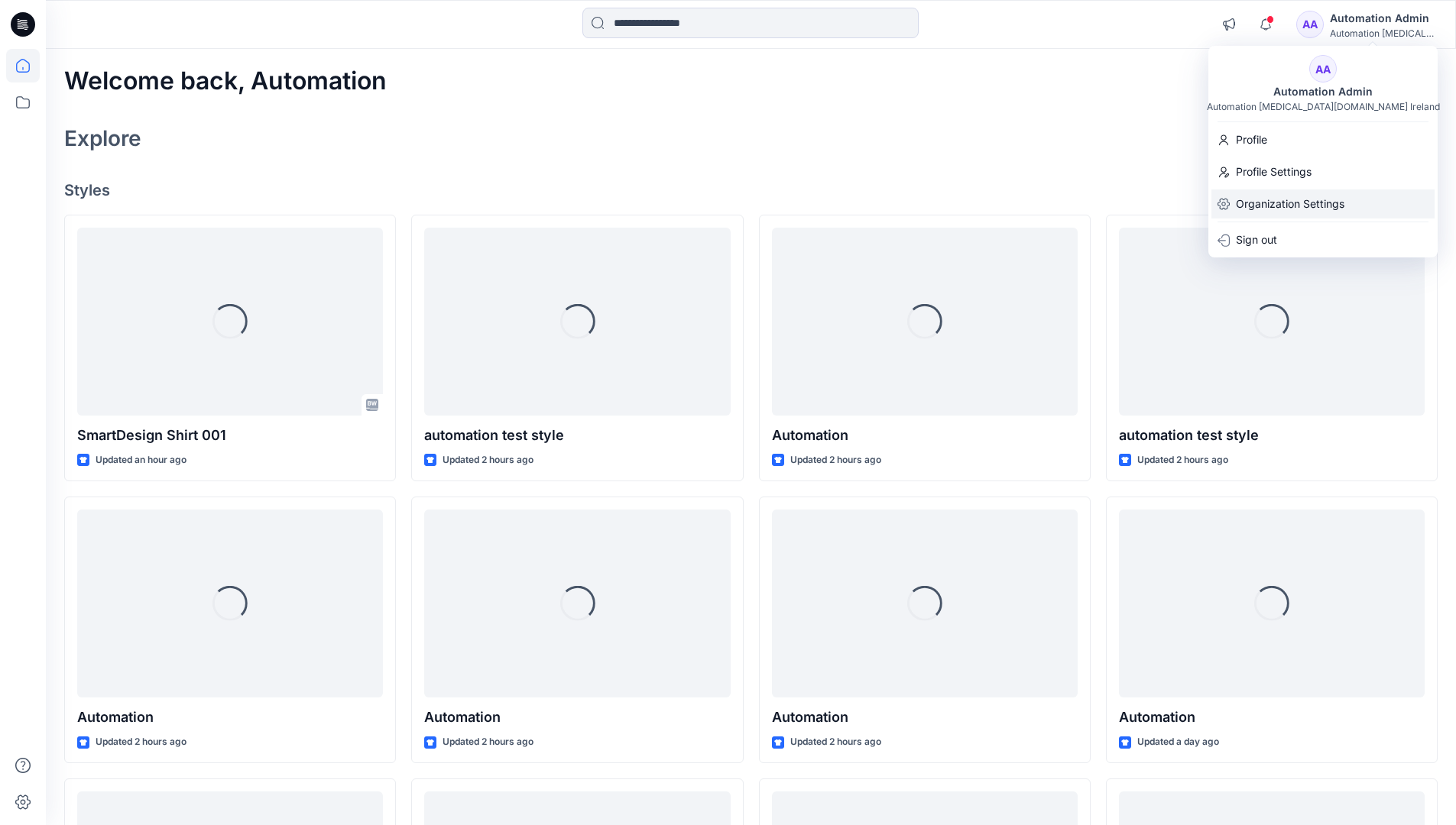
click at [1289, 206] on p "Organization Settings" at bounding box center [1289, 203] width 108 height 29
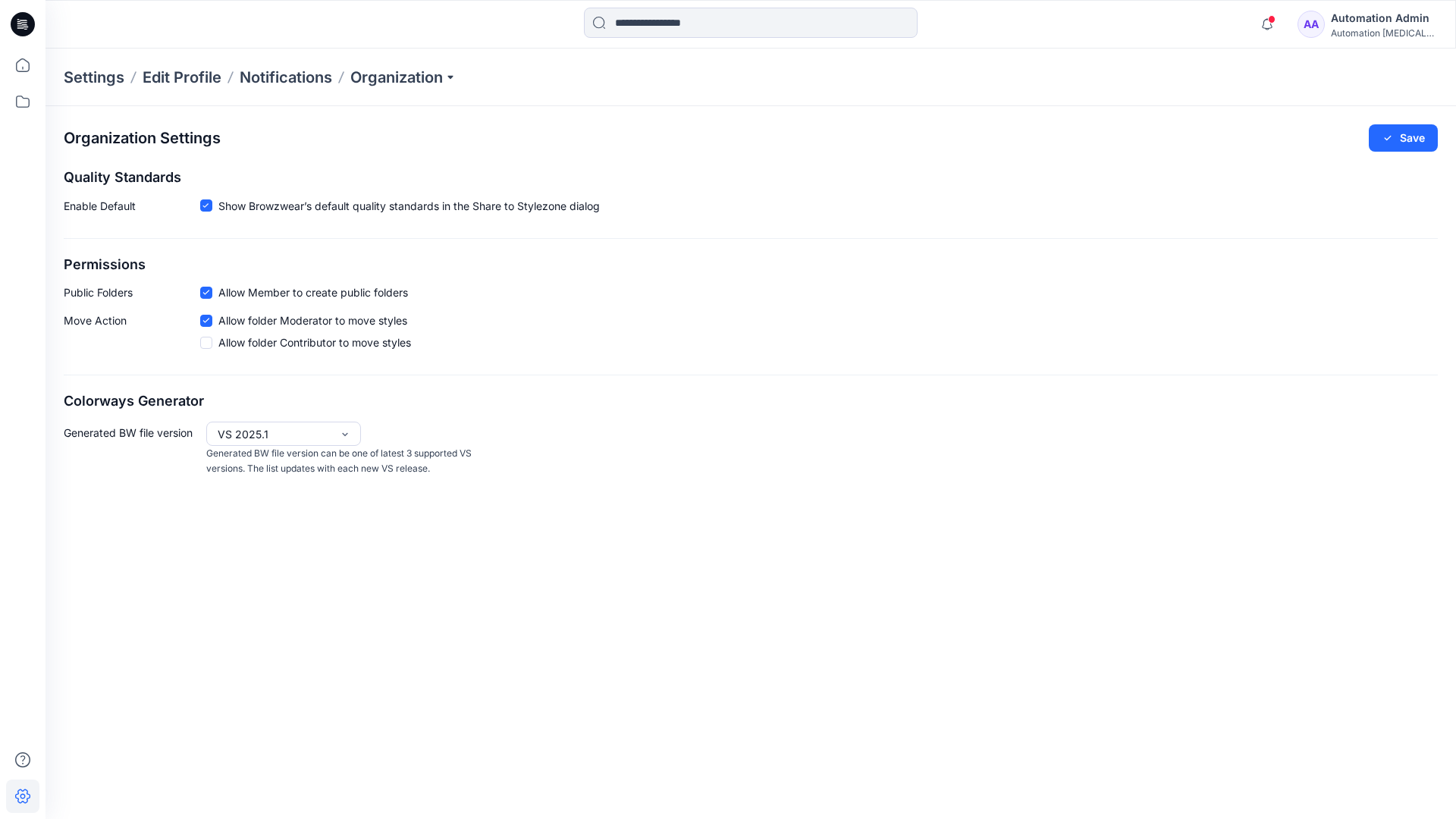
click at [207, 295] on icon at bounding box center [206, 292] width 7 height 5
click at [1415, 133] on button "Save" at bounding box center [1403, 138] width 69 height 28
click at [1382, 26] on div "Automation Admin" at bounding box center [1384, 18] width 106 height 18
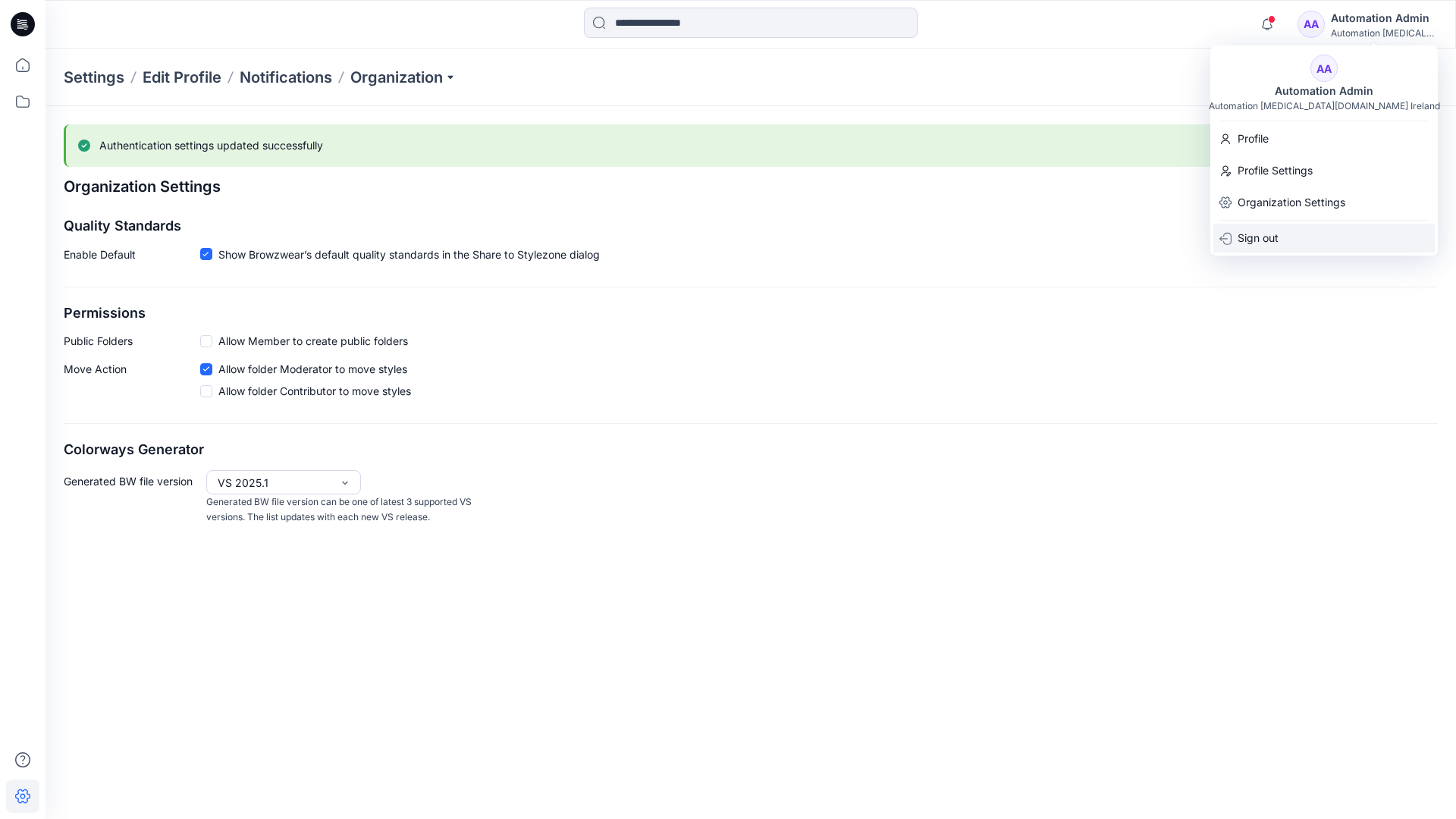
click at [1303, 234] on div "Sign out" at bounding box center [1323, 238] width 221 height 28
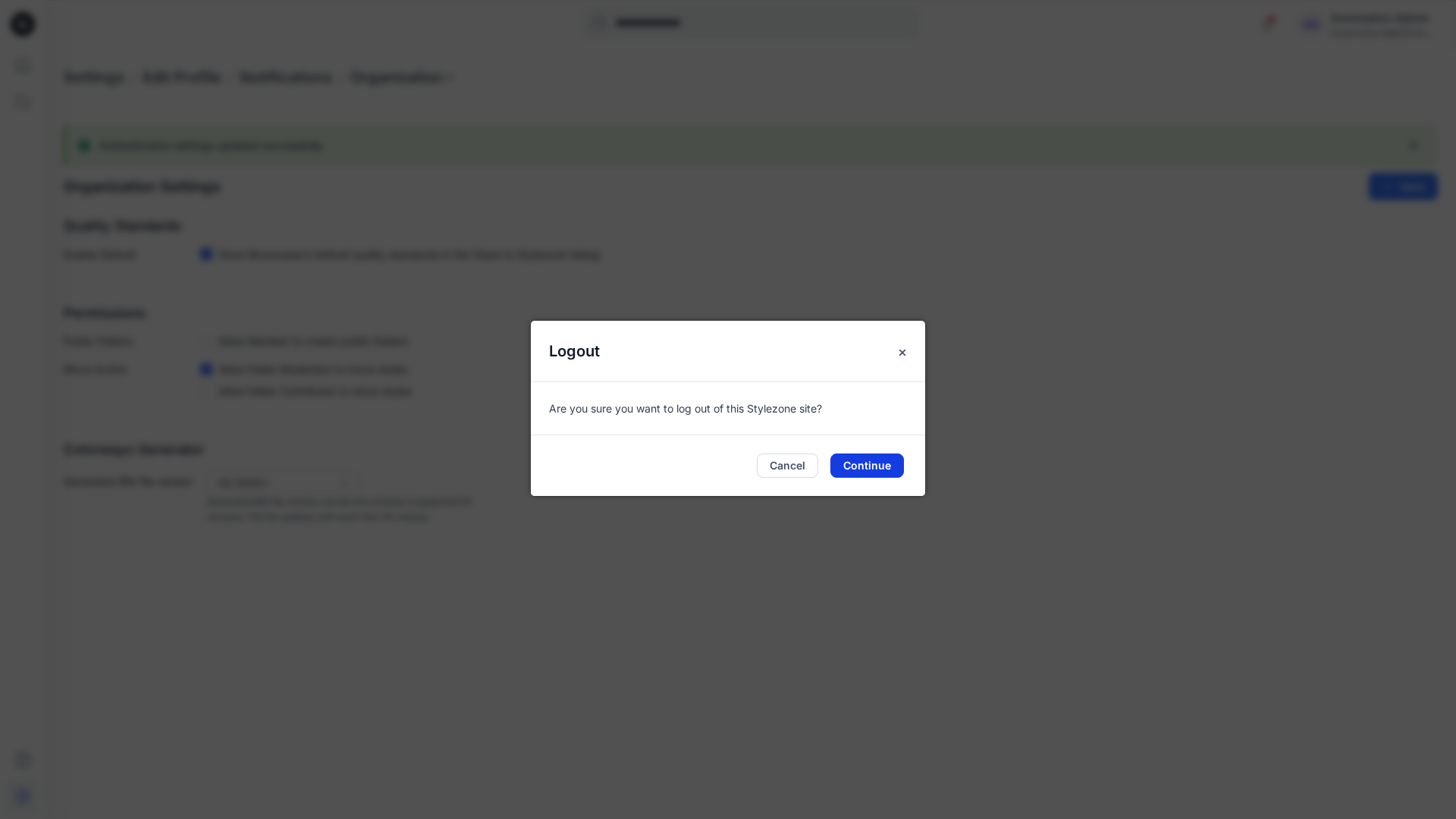
click at [895, 469] on button "Continue" at bounding box center [866, 466] width 73 height 24
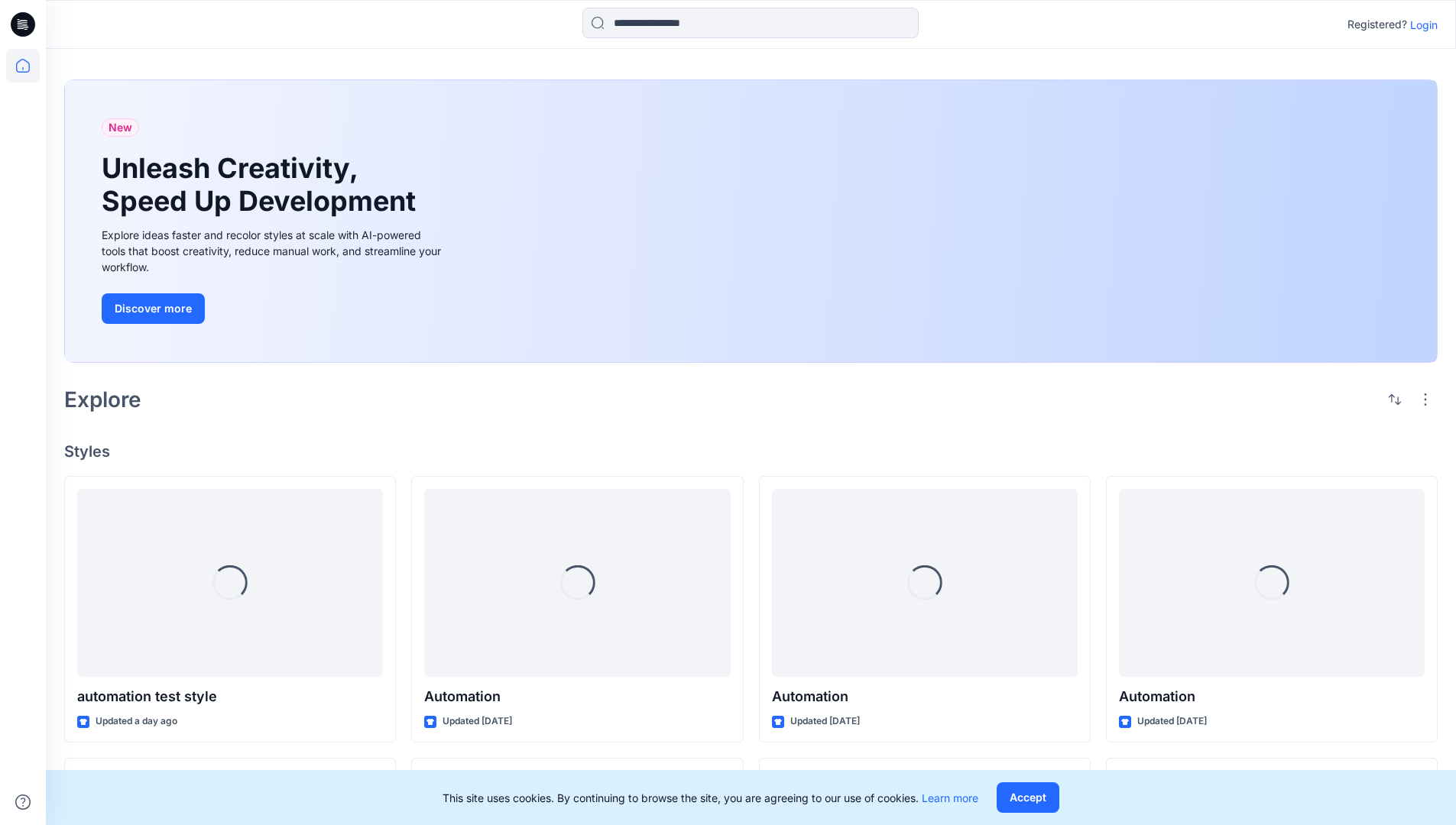
click at [1423, 25] on p "Login" at bounding box center [1424, 24] width 28 height 16
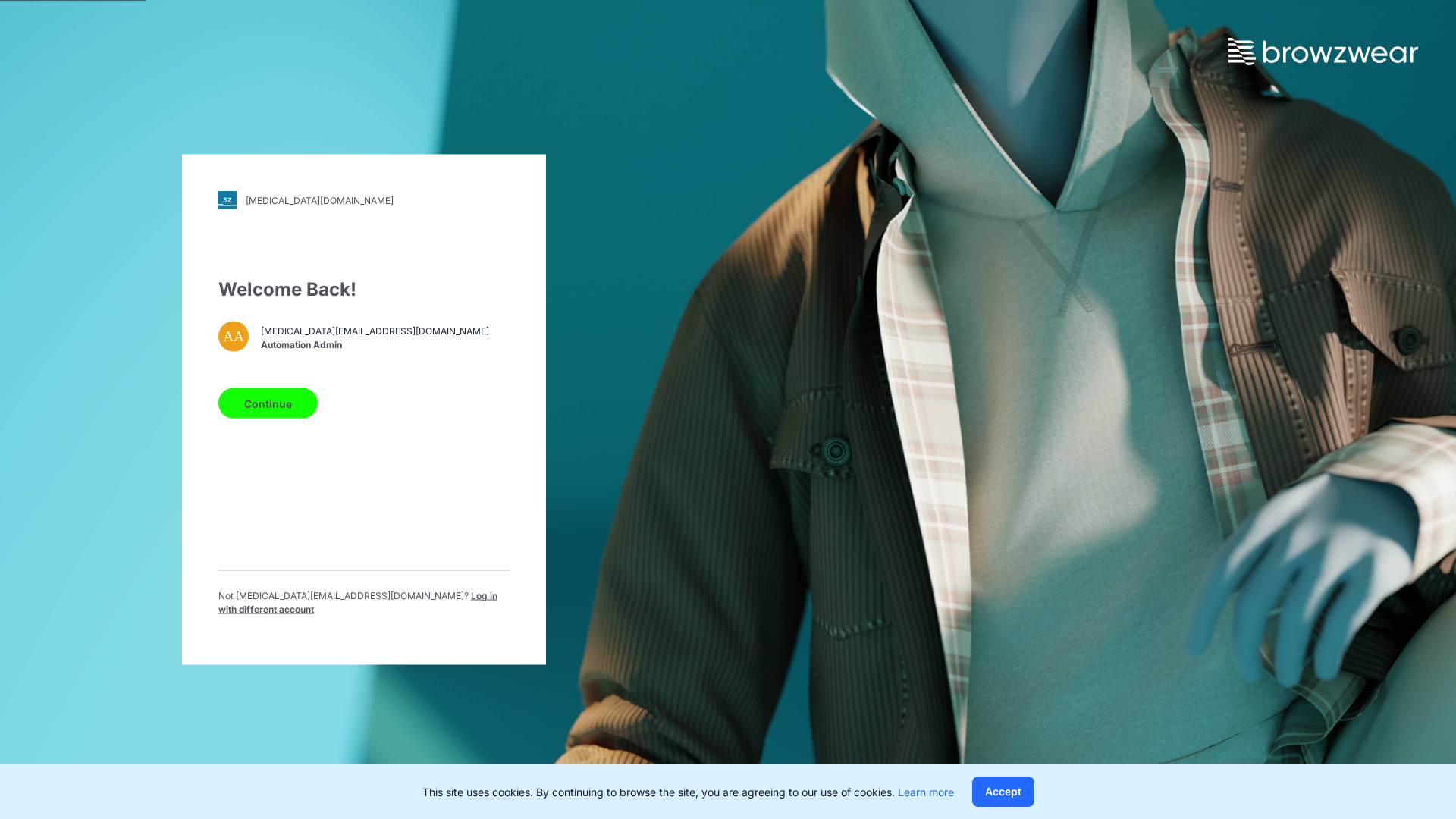
click at [412, 600] on span "Log in with different account" at bounding box center [358, 602] width 279 height 25
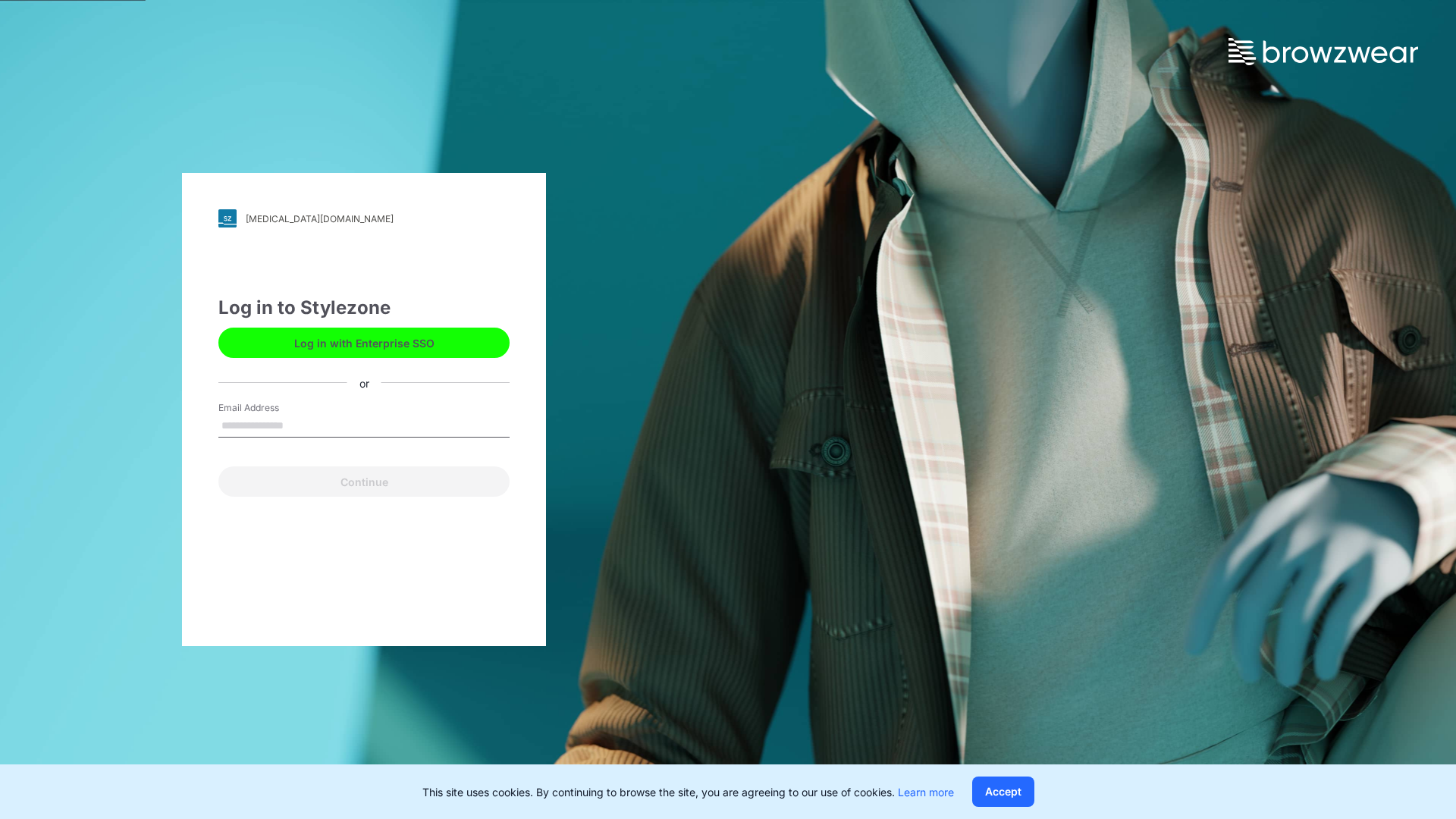
click at [333, 429] on input "Email Address" at bounding box center [364, 426] width 291 height 22
type input "**********"
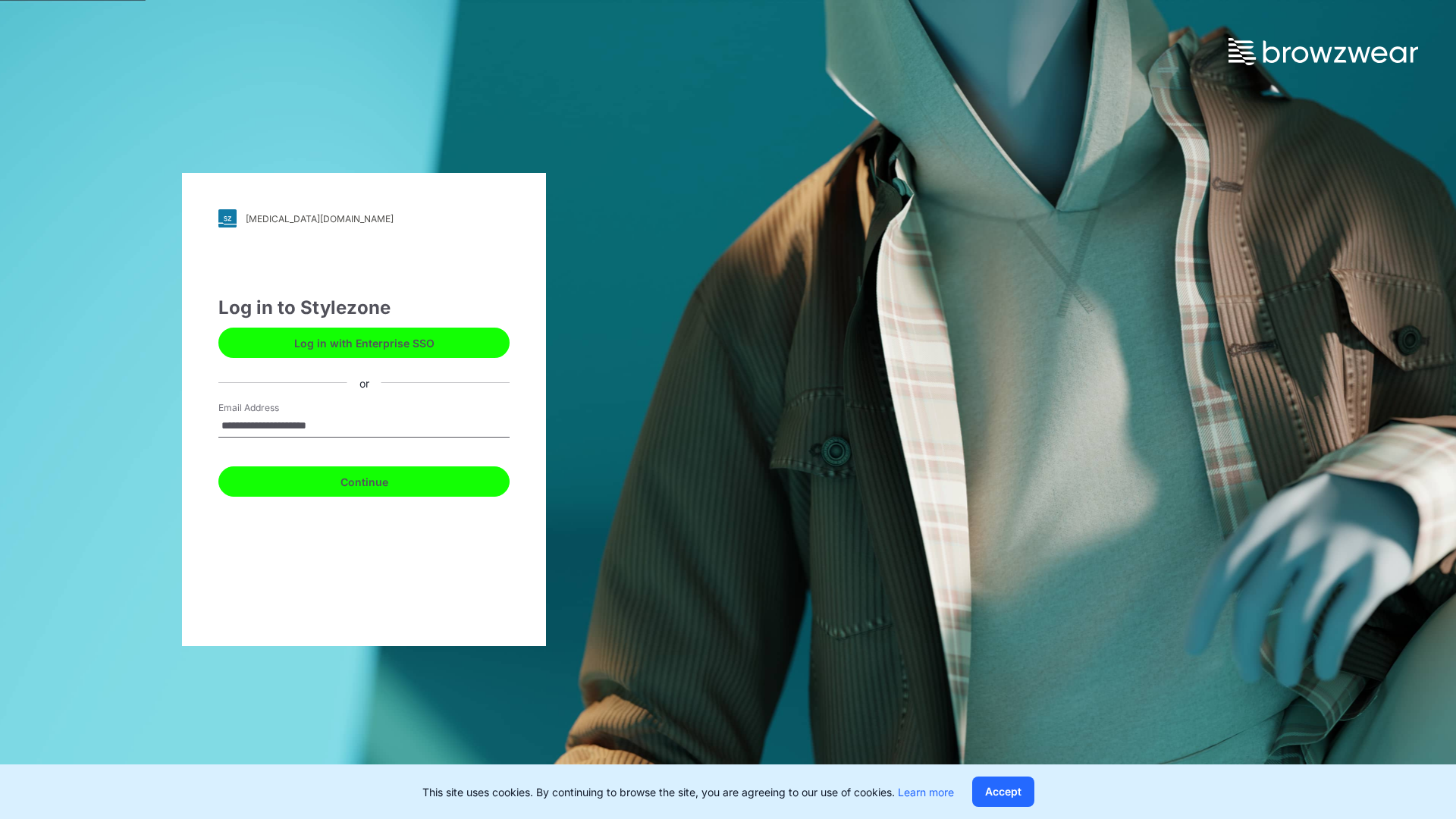
click at [348, 471] on button "Continue" at bounding box center [364, 481] width 291 height 30
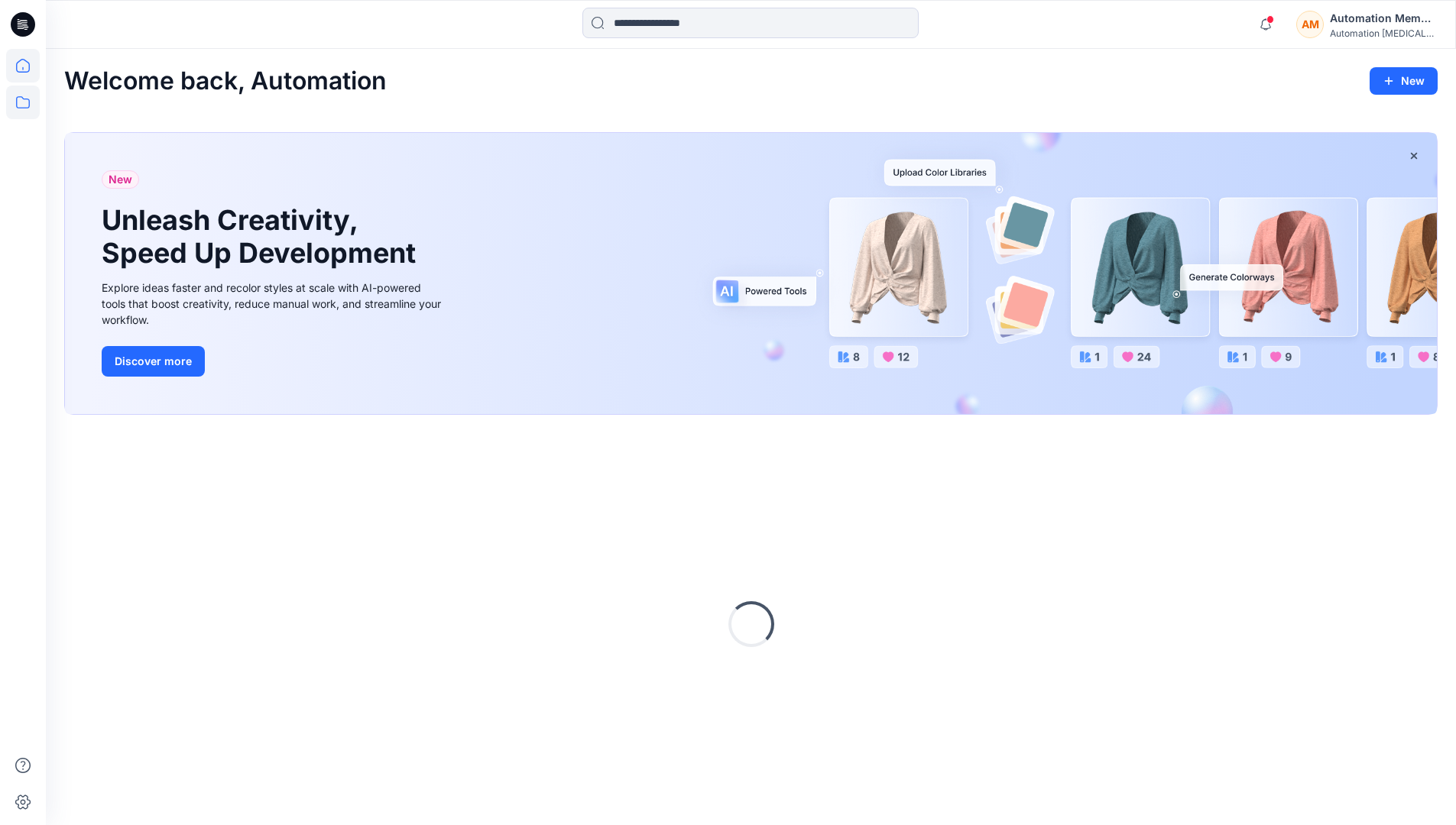
click at [23, 99] on icon at bounding box center [23, 102] width 14 height 12
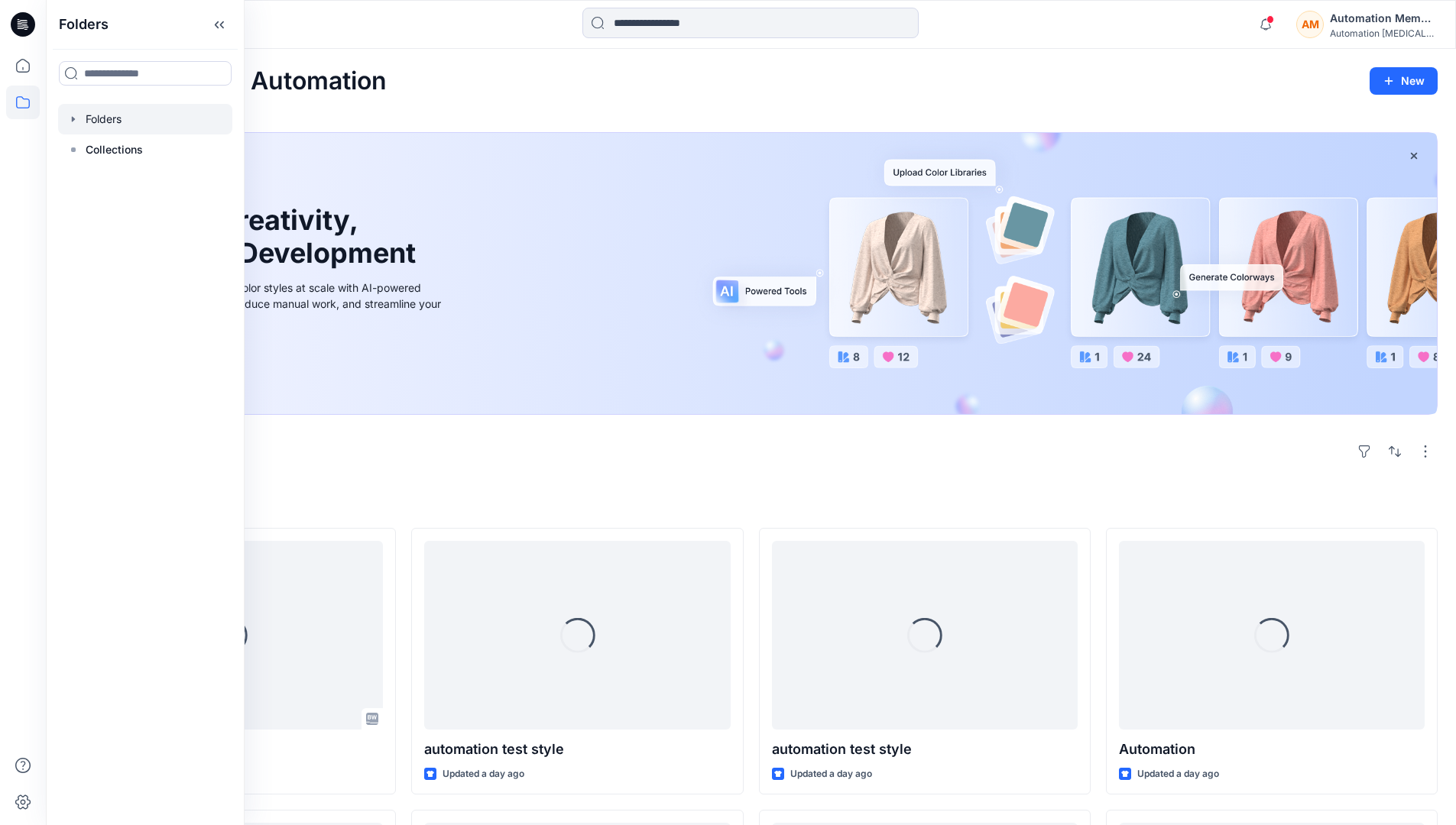
click at [99, 119] on div at bounding box center [145, 119] width 174 height 30
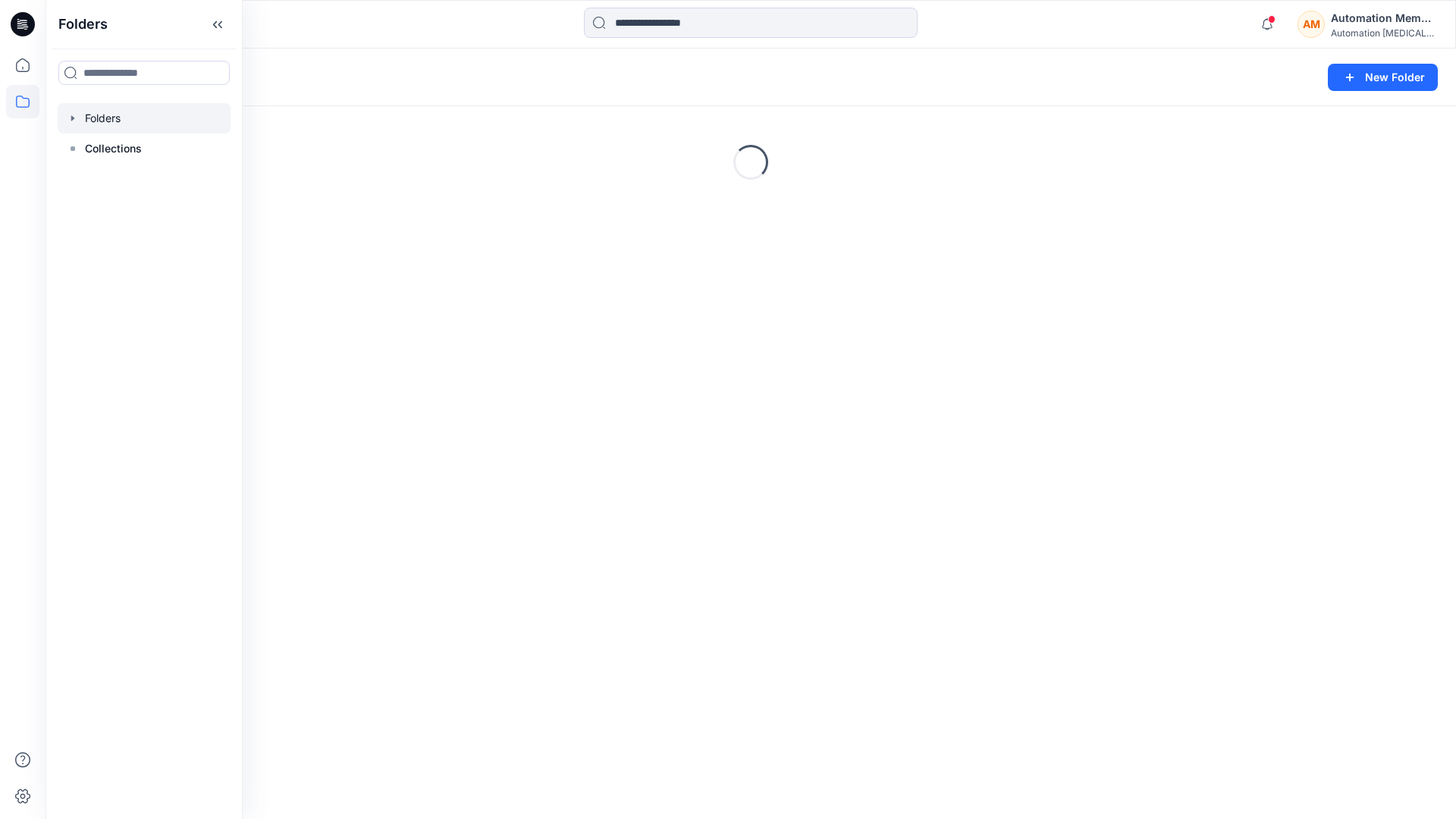
click at [573, 531] on div "Folders New Folder Loading..." at bounding box center [751, 433] width 1410 height 771
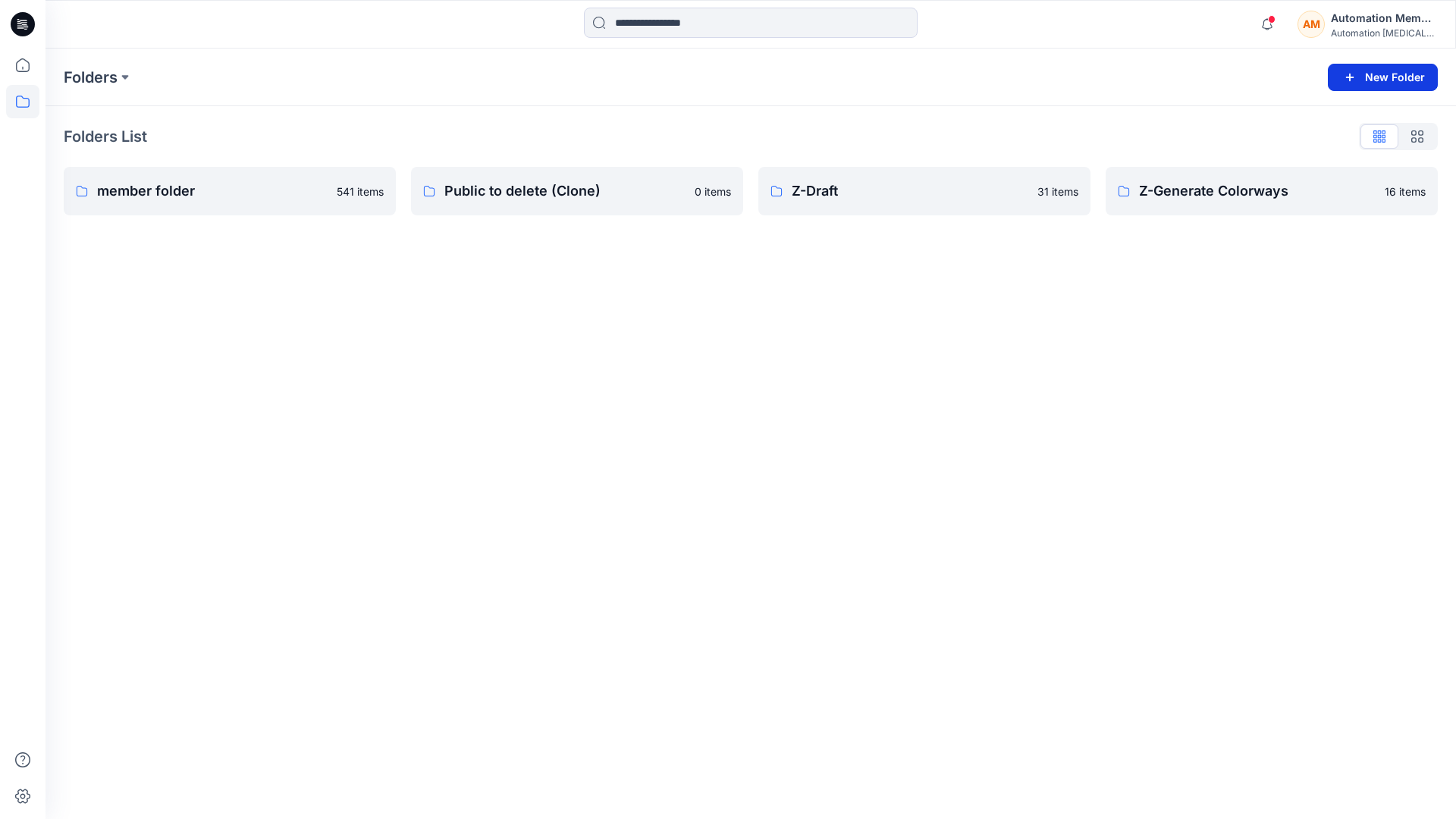
click at [1371, 79] on button "New Folder" at bounding box center [1383, 78] width 110 height 28
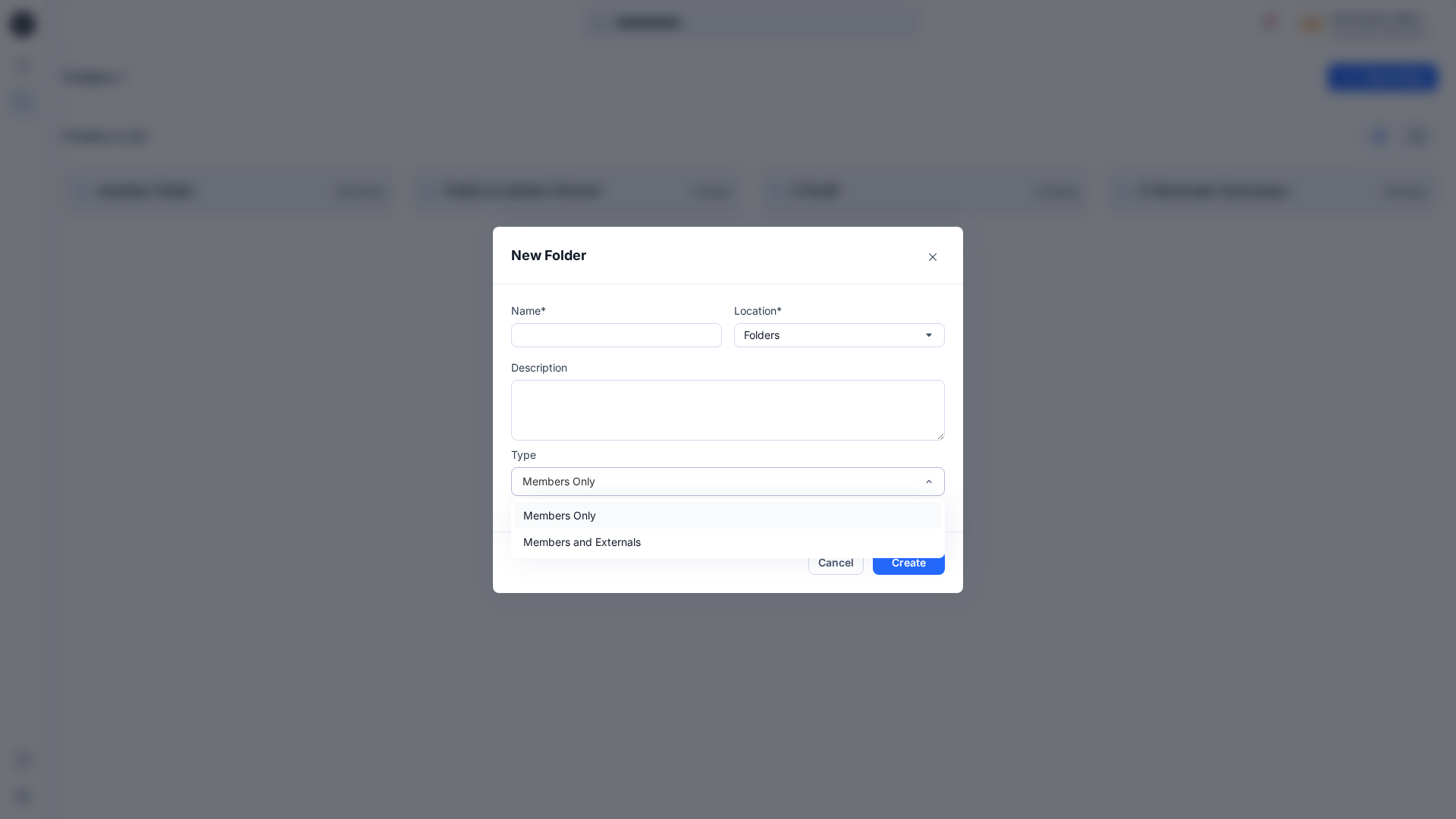
click at [682, 482] on div "Members Only" at bounding box center [719, 481] width 393 height 16
click at [858, 266] on header "New Folder" at bounding box center [728, 255] width 470 height 57
click at [835, 557] on button "Cancel" at bounding box center [836, 562] width 55 height 24
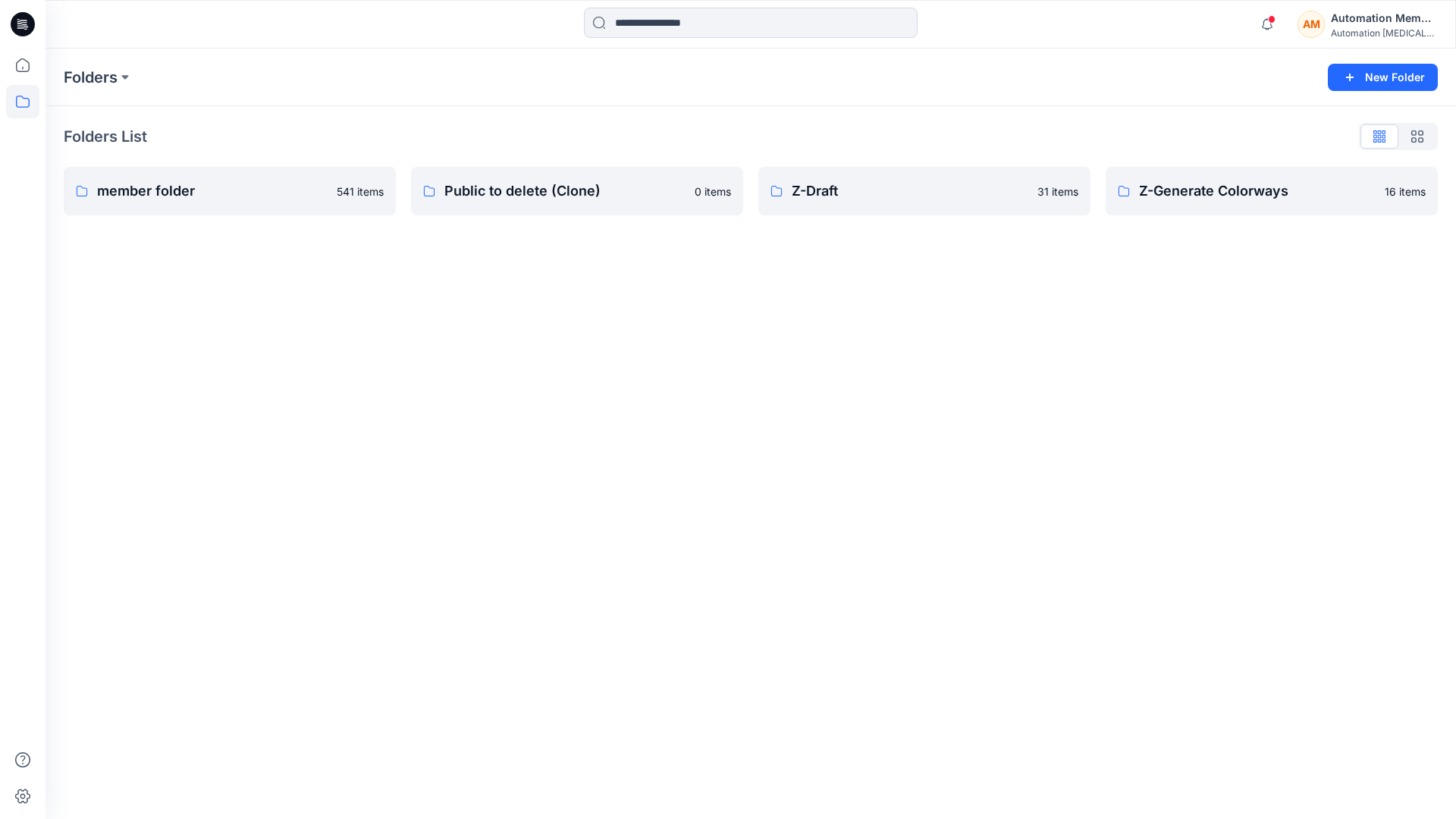
click at [1363, 19] on div "Automation Member" at bounding box center [1384, 18] width 106 height 18
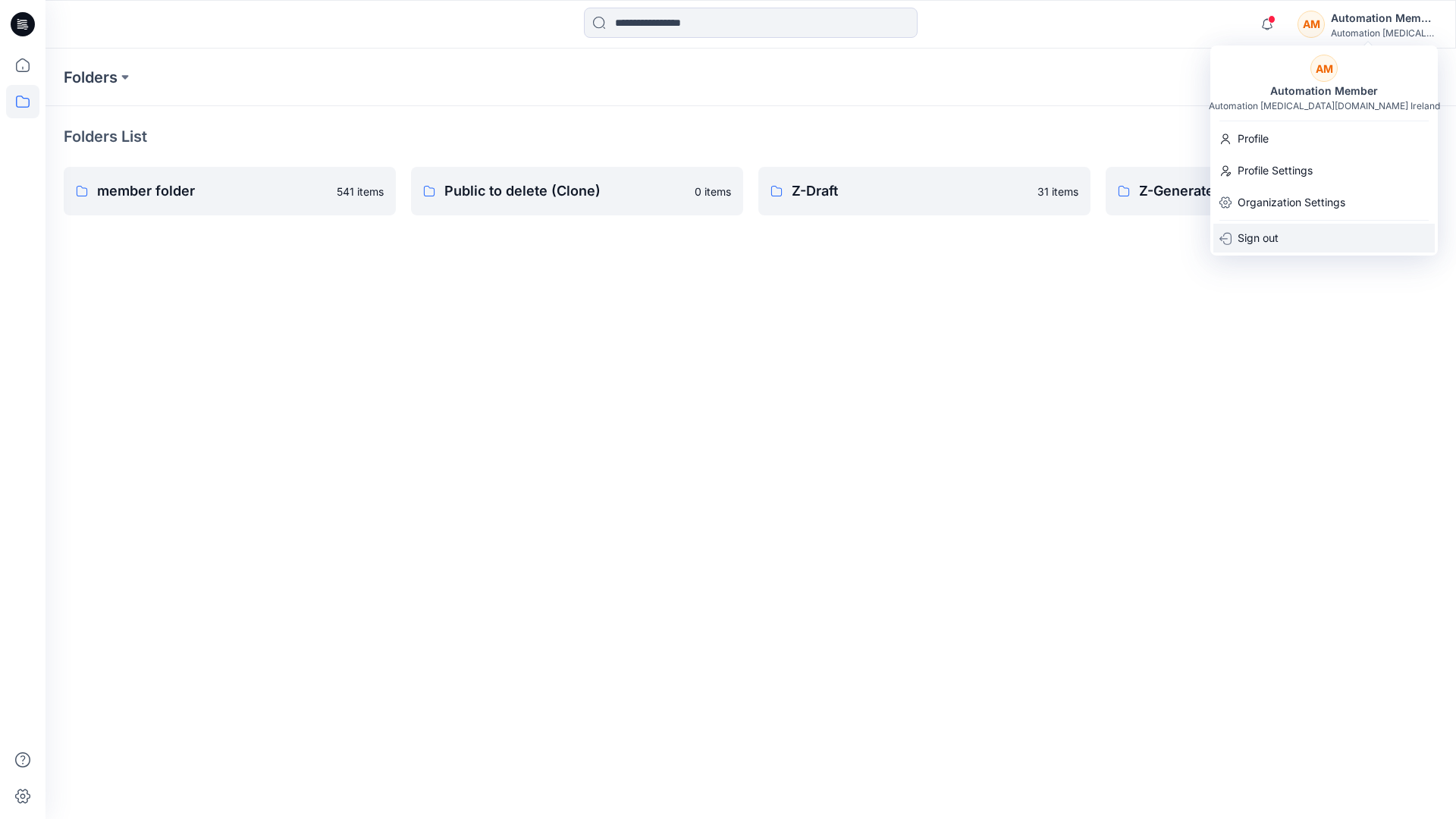
click at [1261, 244] on p "Sign out" at bounding box center [1258, 238] width 41 height 28
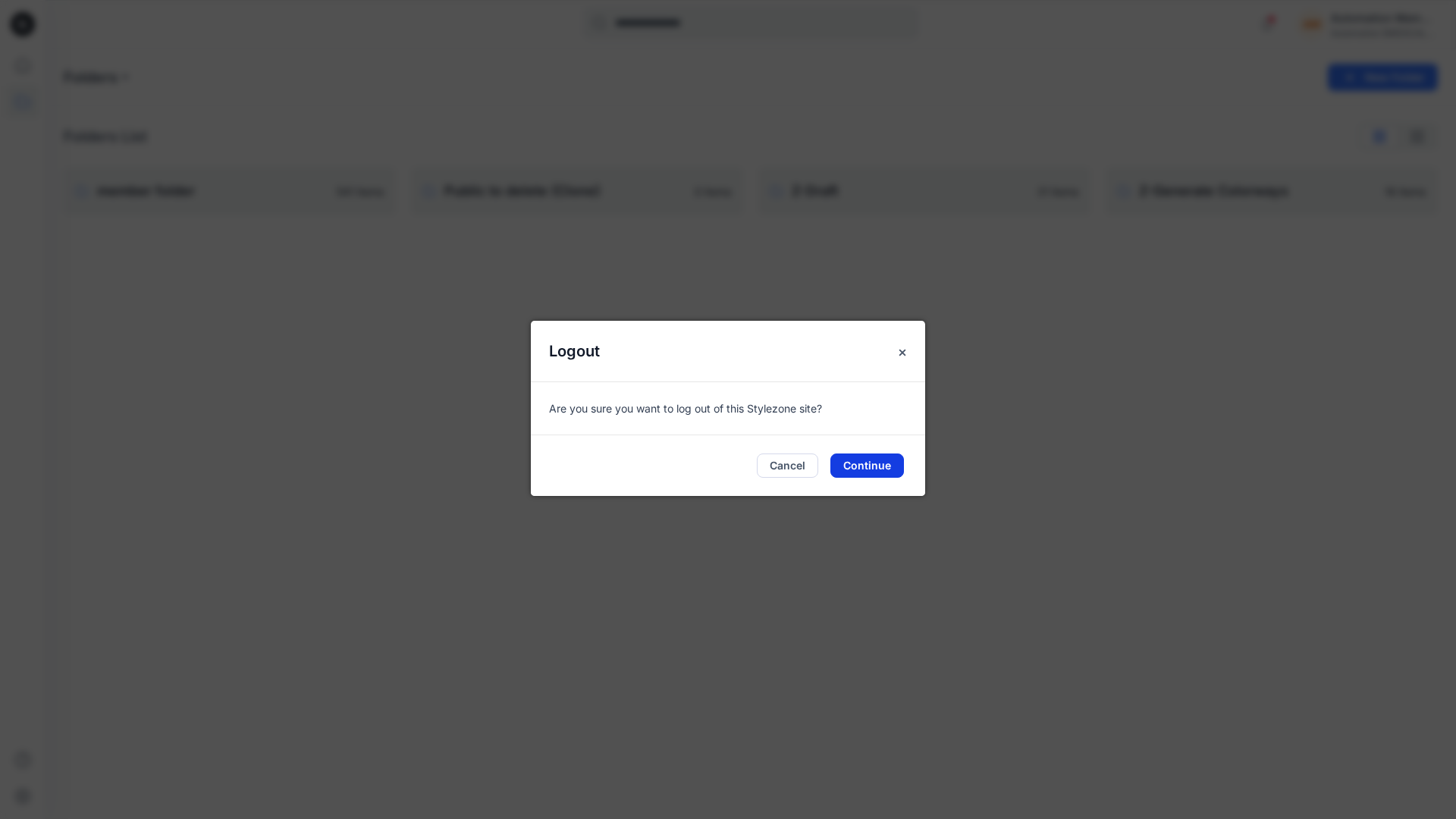
click at [889, 461] on button "Continue" at bounding box center [866, 466] width 73 height 24
